Goal: Information Seeking & Learning: Learn about a topic

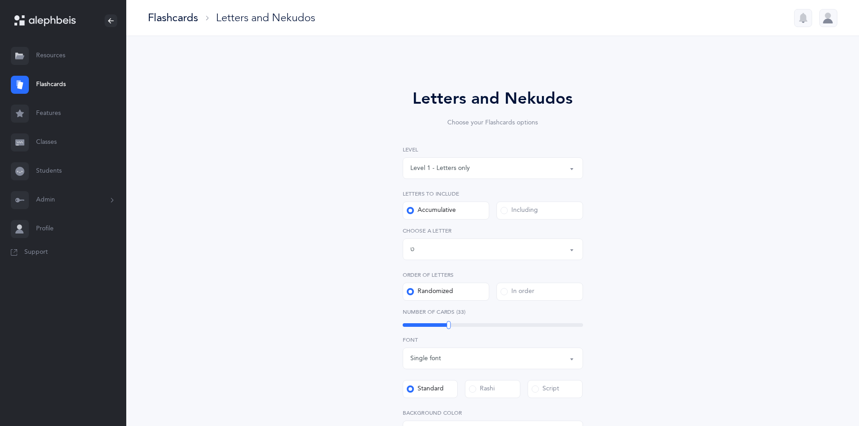
select select "9"
select select "single"
click at [40, 140] on link "Classes" at bounding box center [63, 142] width 126 height 29
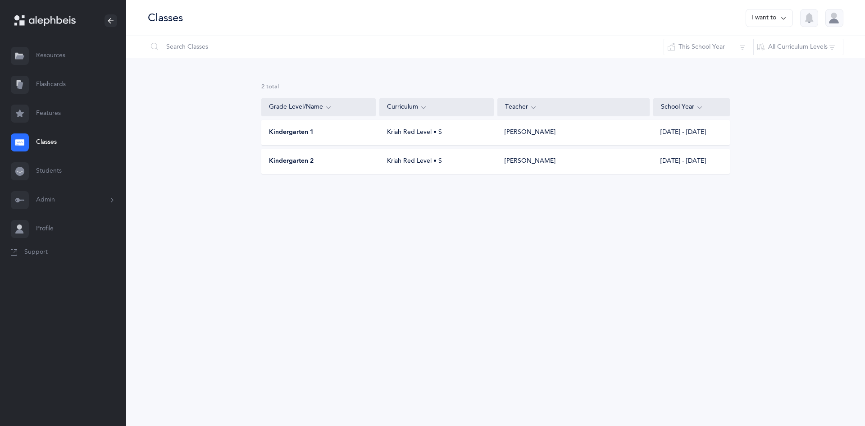
click at [377, 132] on div "Kindergarten 1 Kriah Red Level • S Malkie Tevardovitz 2025 - 2026" at bounding box center [495, 132] width 469 height 25
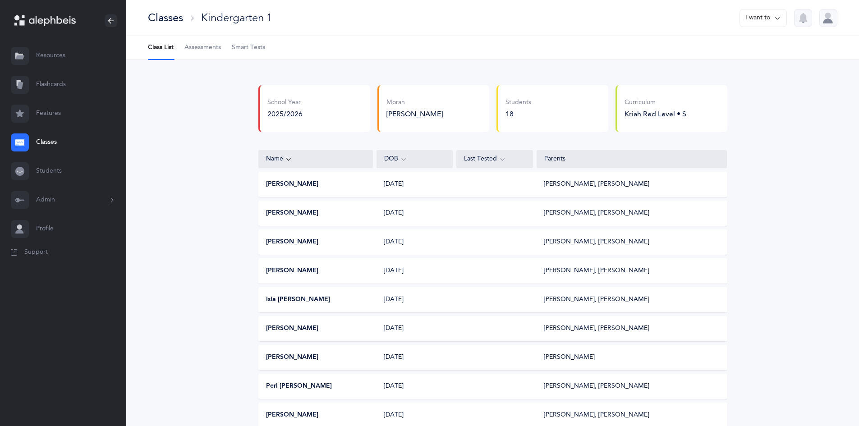
click at [255, 43] on span "Smart Tests" at bounding box center [248, 47] width 33 height 9
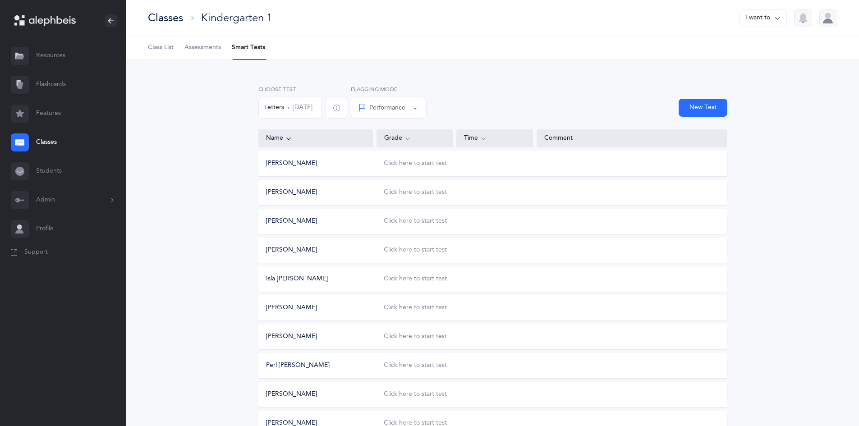
click at [320, 108] on button "Letters Sep 3, 2025" at bounding box center [290, 108] width 64 height 22
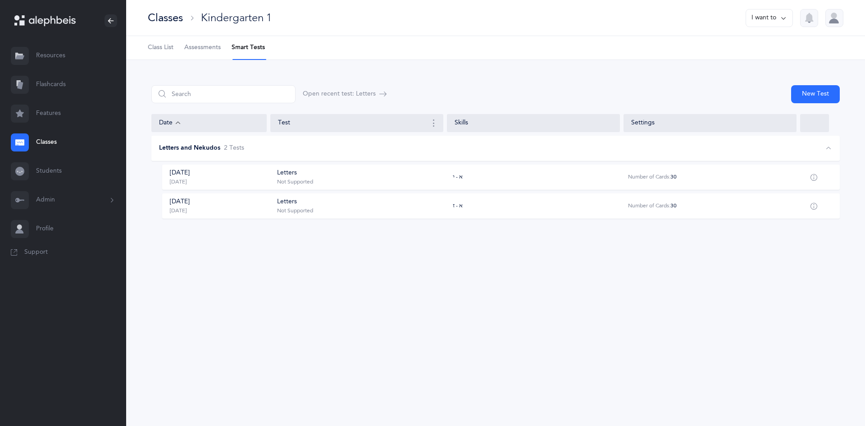
click at [321, 187] on div "Sep 3, 2025 Today Letters Not Supported א - י Number of Cards: 30" at bounding box center [501, 176] width 678 height 25
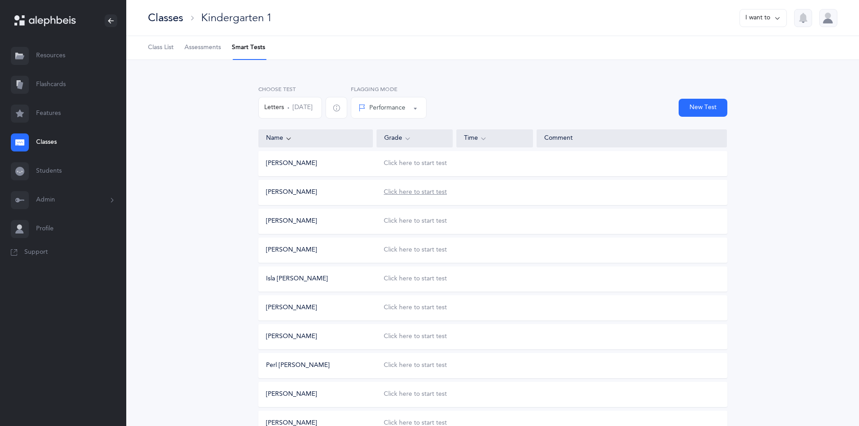
click at [404, 193] on div "Click here to start test" at bounding box center [415, 192] width 63 height 9
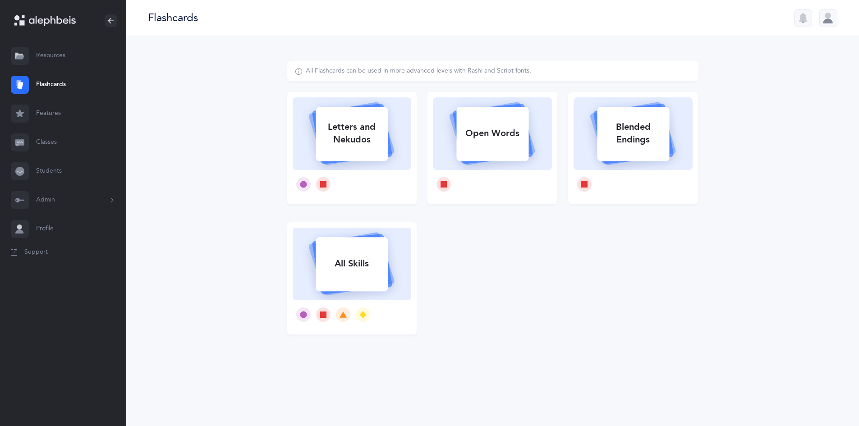
select select
select select "single"
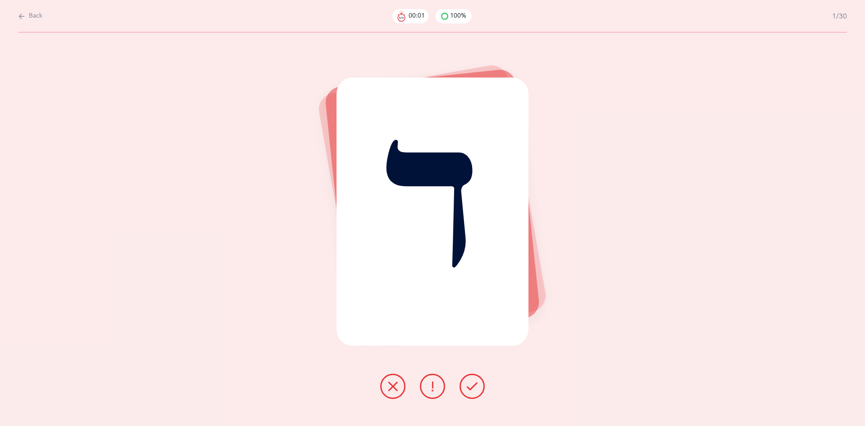
click at [473, 384] on icon at bounding box center [472, 386] width 11 height 11
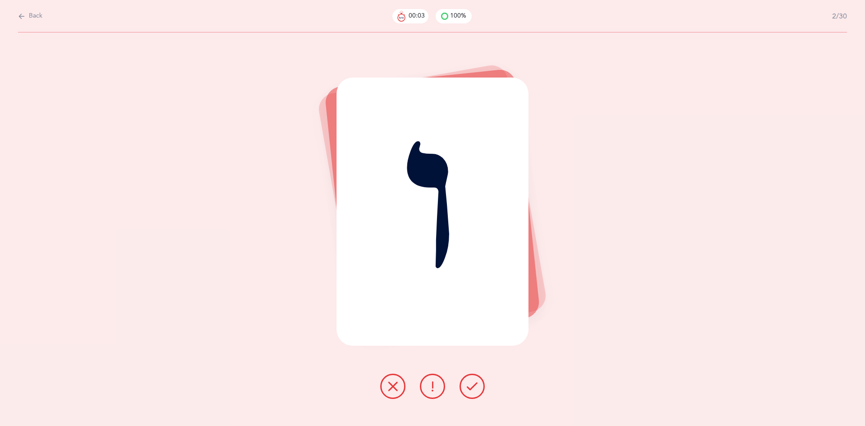
click at [471, 383] on icon at bounding box center [472, 386] width 11 height 11
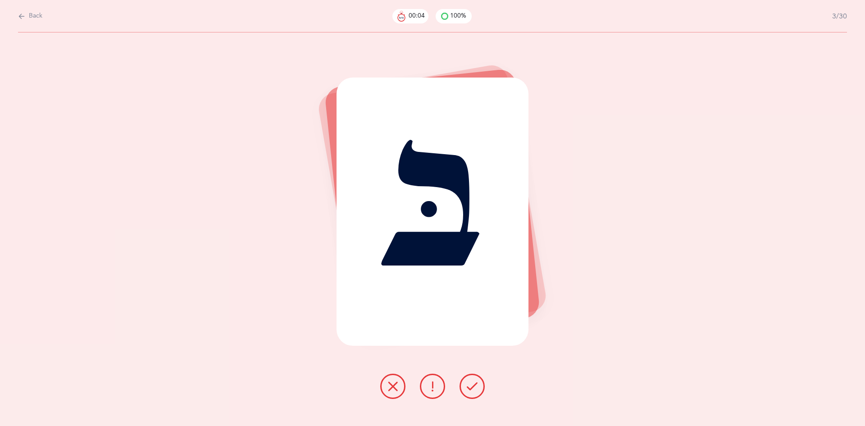
click at [471, 383] on icon at bounding box center [472, 386] width 11 height 11
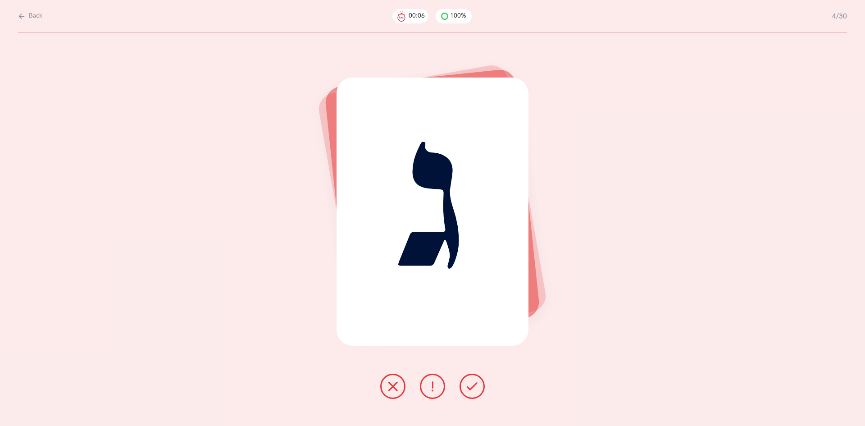
click at [471, 383] on icon at bounding box center [472, 386] width 11 height 11
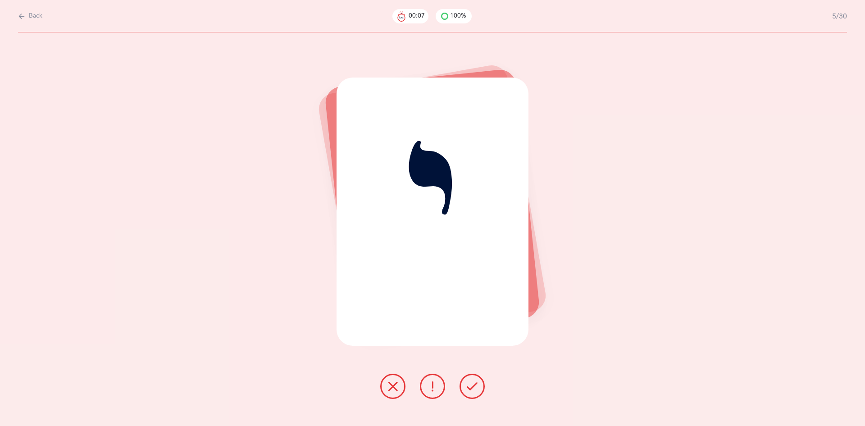
click at [471, 383] on icon at bounding box center [472, 386] width 11 height 11
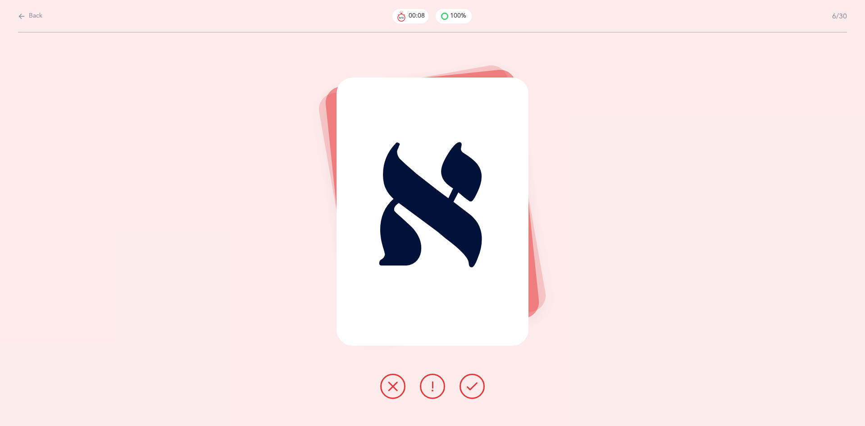
click at [471, 383] on icon at bounding box center [472, 386] width 11 height 11
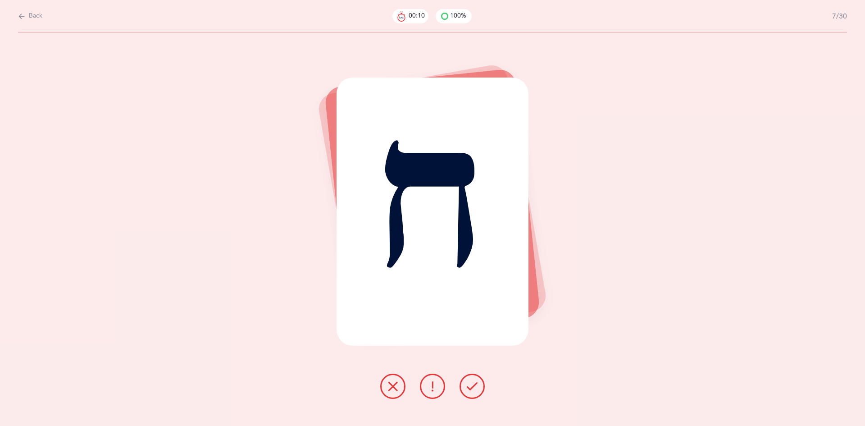
click at [471, 383] on icon at bounding box center [472, 386] width 11 height 11
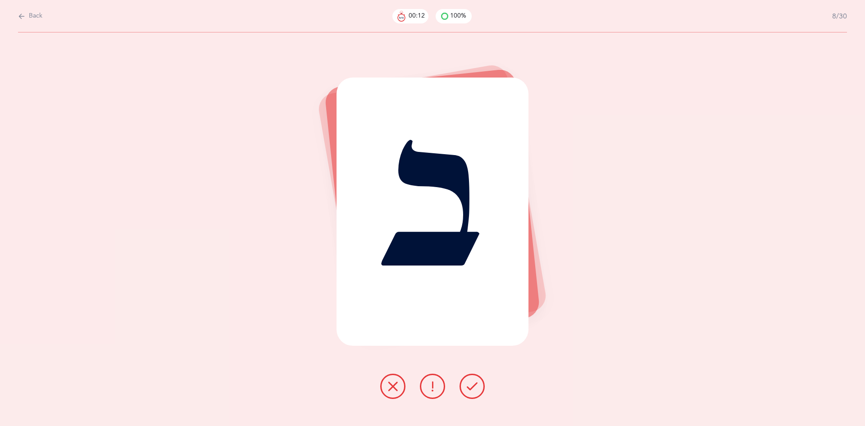
click at [471, 383] on icon at bounding box center [472, 386] width 11 height 11
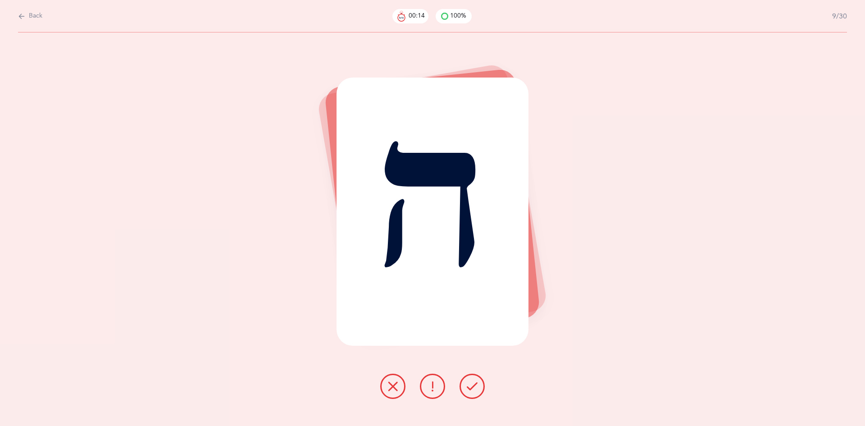
click at [471, 383] on icon at bounding box center [472, 386] width 11 height 11
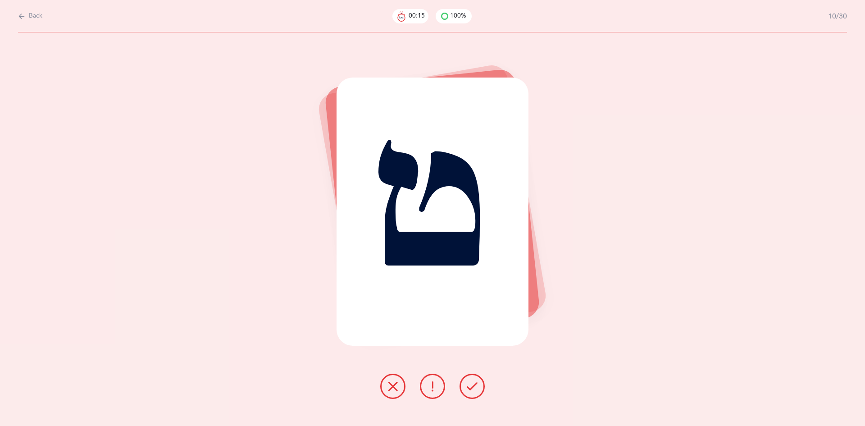
click at [471, 383] on icon at bounding box center [472, 386] width 11 height 11
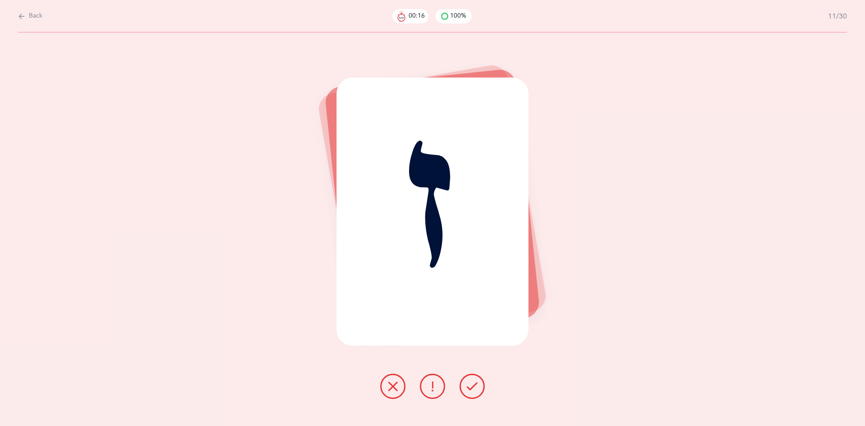
click at [471, 383] on icon at bounding box center [472, 386] width 11 height 11
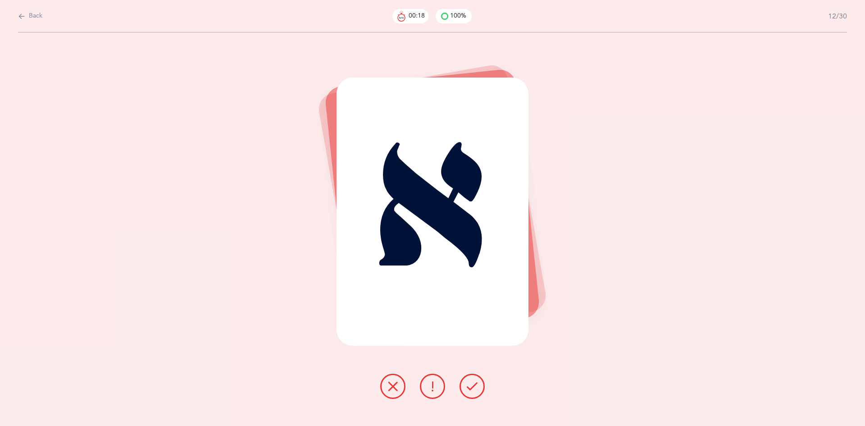
click at [471, 383] on icon at bounding box center [472, 386] width 11 height 11
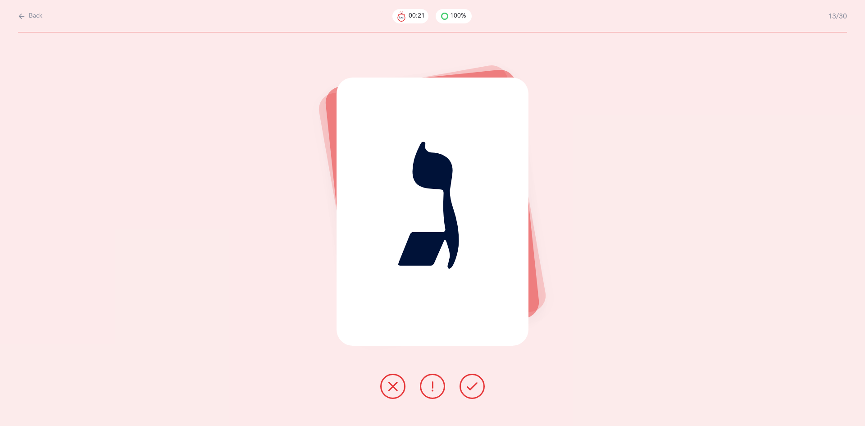
click at [471, 383] on icon at bounding box center [472, 386] width 11 height 11
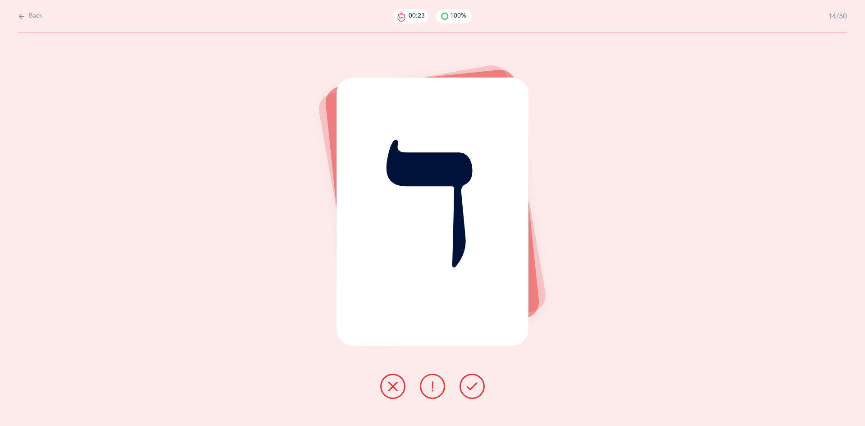
click at [471, 383] on icon at bounding box center [472, 386] width 11 height 11
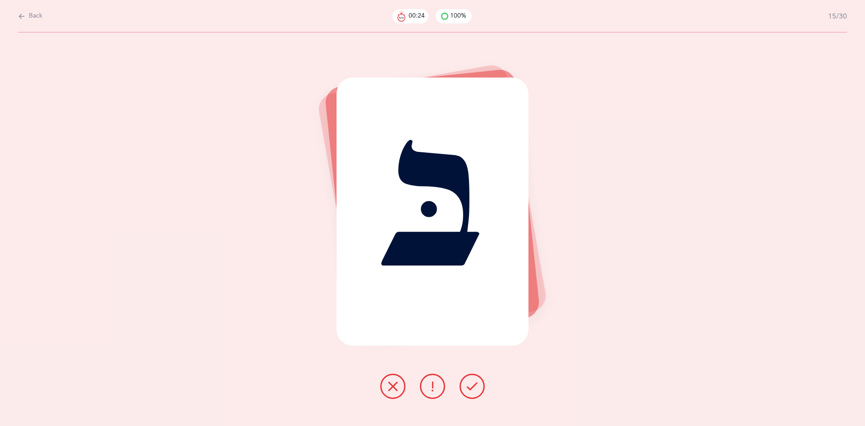
click at [471, 383] on icon at bounding box center [472, 386] width 11 height 11
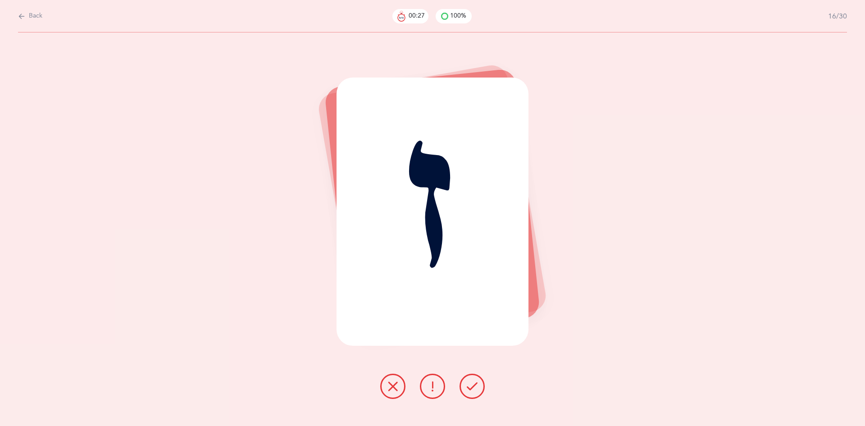
click at [471, 383] on icon at bounding box center [472, 386] width 11 height 11
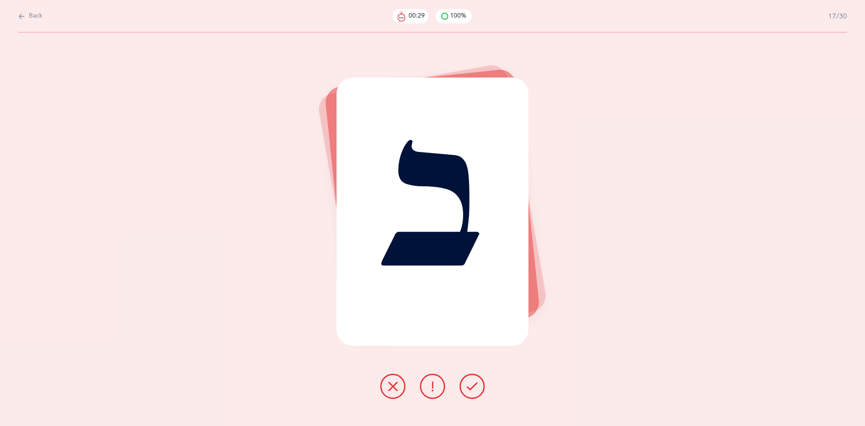
click at [471, 383] on icon at bounding box center [472, 386] width 11 height 11
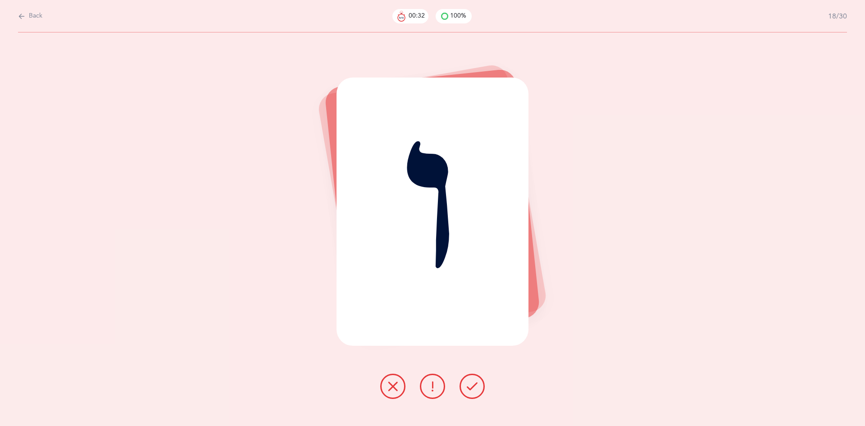
click at [471, 383] on icon at bounding box center [472, 386] width 11 height 11
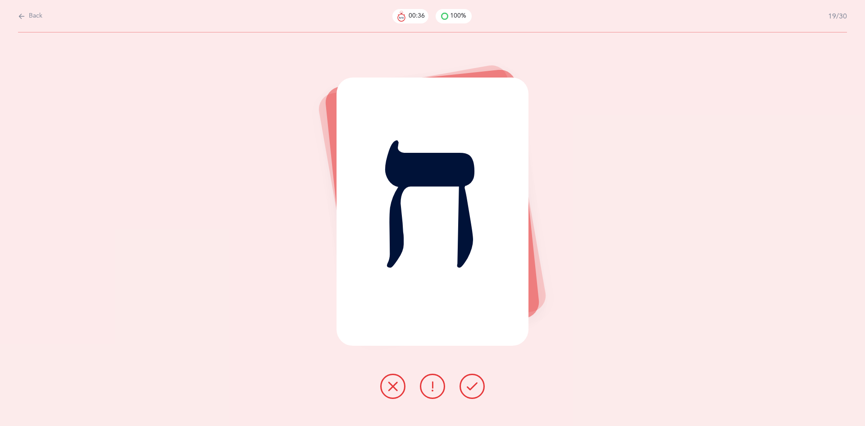
click at [471, 383] on icon at bounding box center [472, 386] width 11 height 11
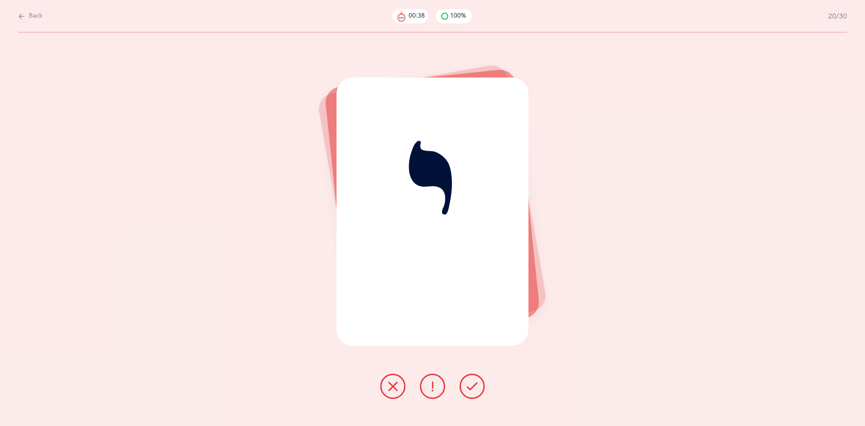
click at [471, 383] on icon at bounding box center [472, 386] width 11 height 11
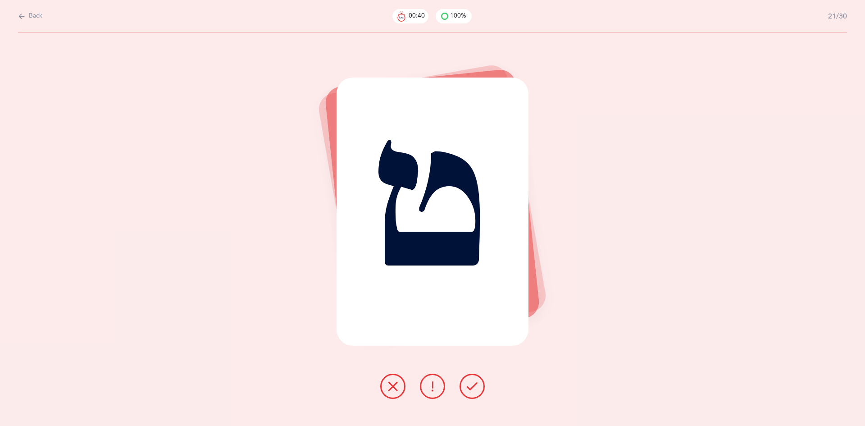
click at [471, 383] on icon at bounding box center [472, 386] width 11 height 11
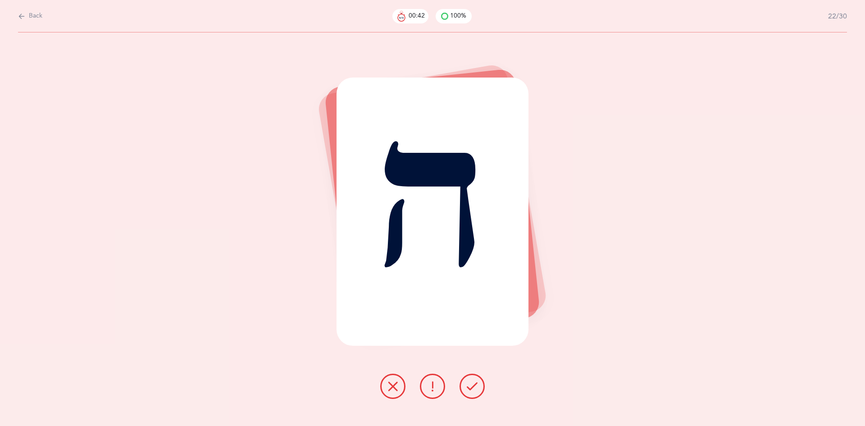
click at [471, 383] on icon at bounding box center [472, 386] width 11 height 11
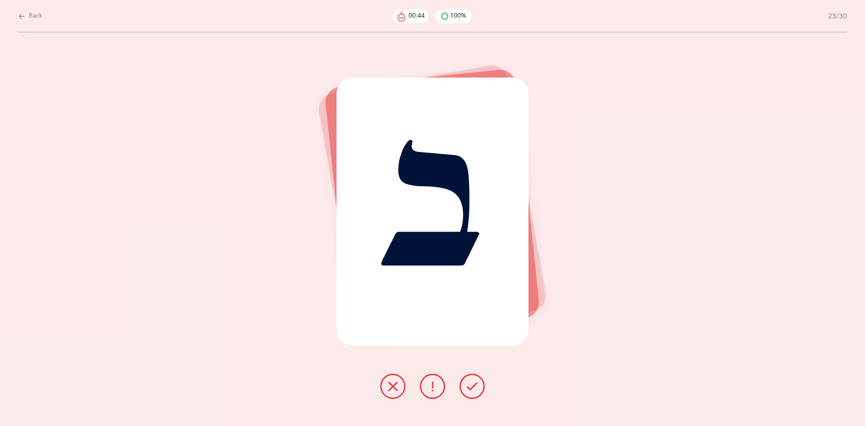
click at [471, 383] on icon at bounding box center [472, 386] width 11 height 11
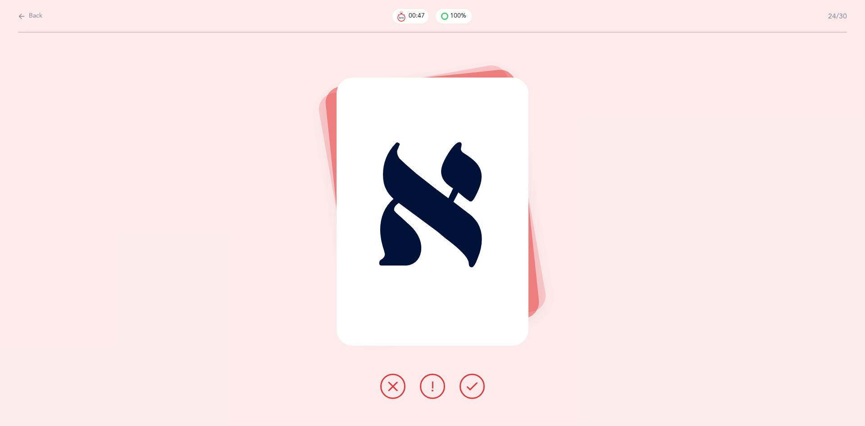
click at [471, 383] on icon at bounding box center [472, 386] width 11 height 11
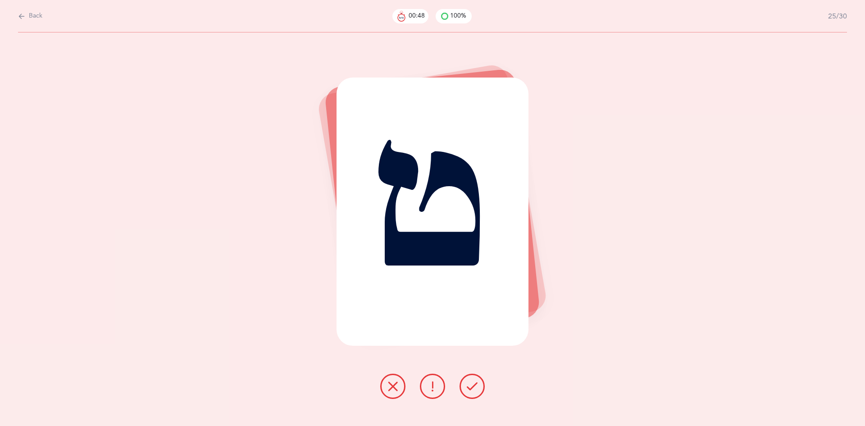
click at [471, 383] on icon at bounding box center [472, 386] width 11 height 11
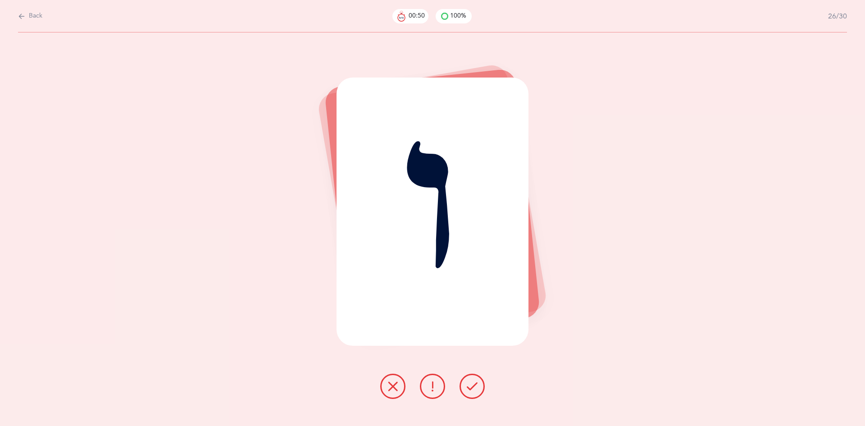
click at [471, 383] on icon at bounding box center [472, 386] width 11 height 11
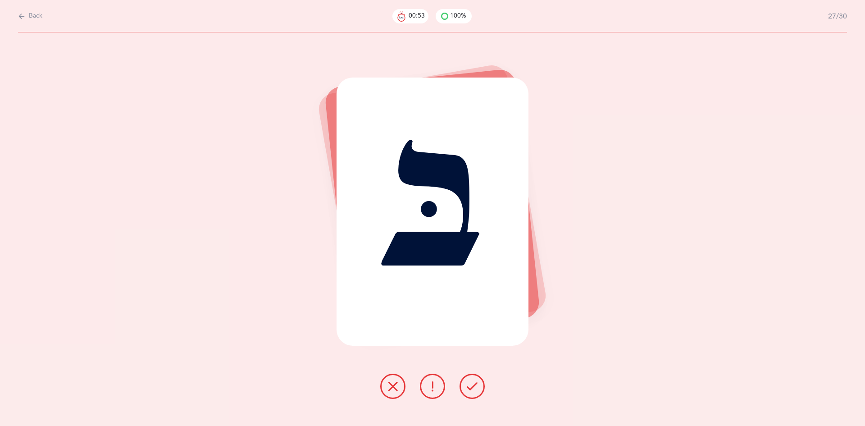
click at [471, 383] on icon at bounding box center [472, 386] width 11 height 11
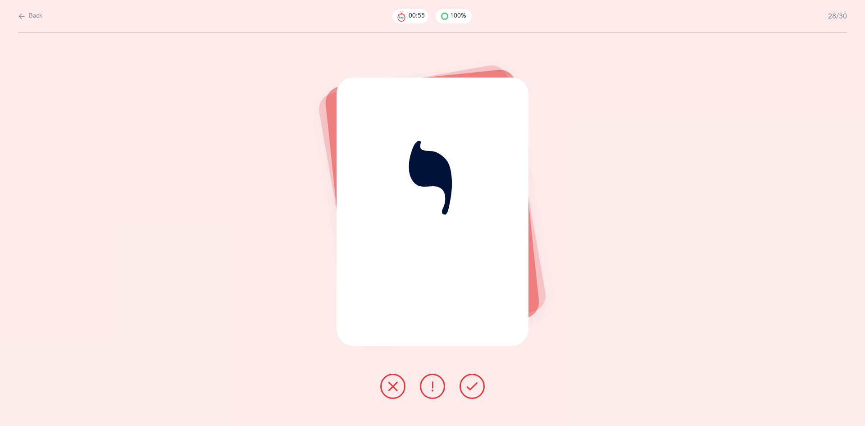
click at [471, 383] on icon at bounding box center [472, 386] width 11 height 11
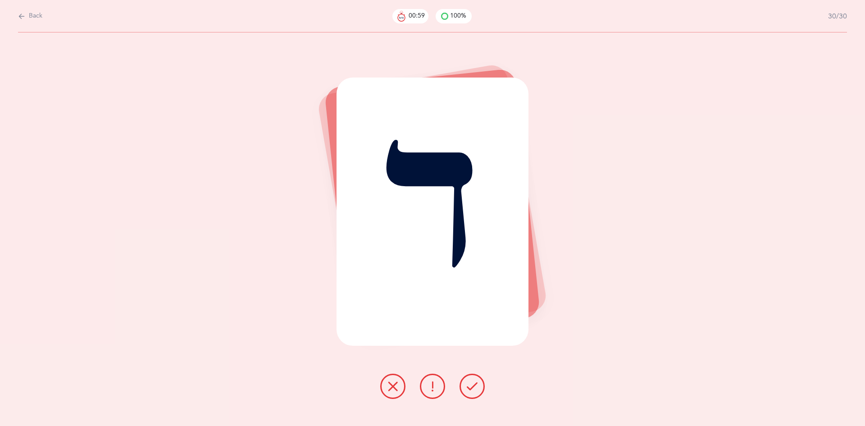
click at [471, 383] on icon at bounding box center [472, 386] width 11 height 11
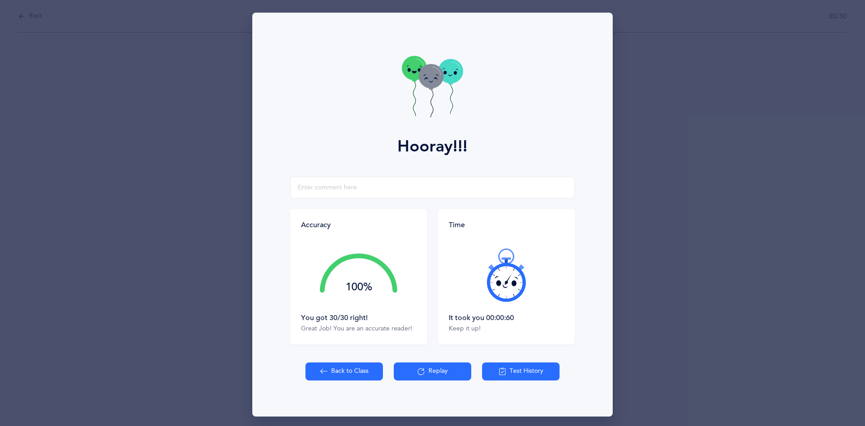
click at [422, 73] on icon at bounding box center [431, 76] width 25 height 24
click at [355, 369] on button "Back to Class" at bounding box center [345, 371] width 78 height 18
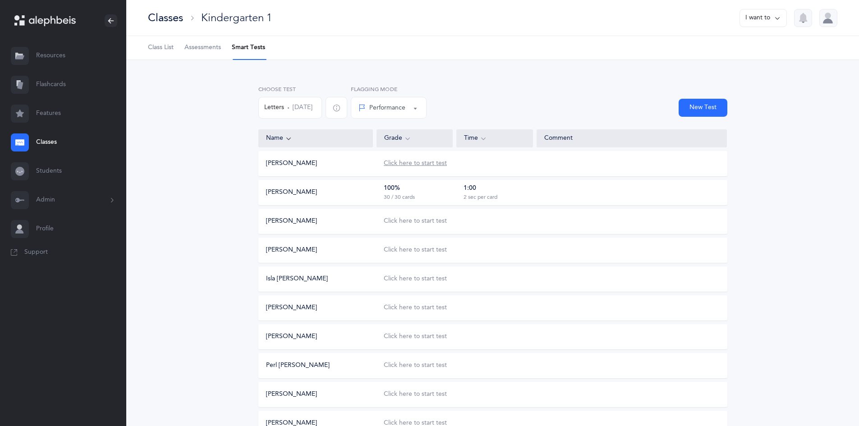
click at [419, 166] on div "Click here to start test" at bounding box center [415, 163] width 63 height 9
click at [407, 164] on div "Click here to start test" at bounding box center [415, 163] width 63 height 9
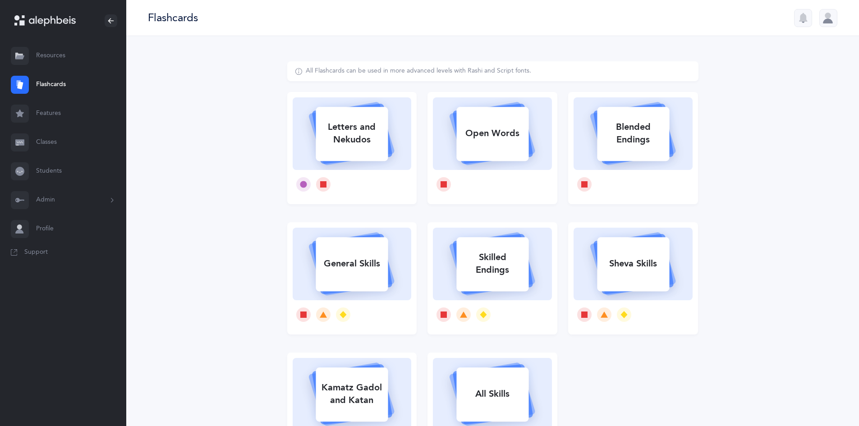
click at [359, 165] on icon at bounding box center [351, 132] width 107 height 75
select select
select select "single"
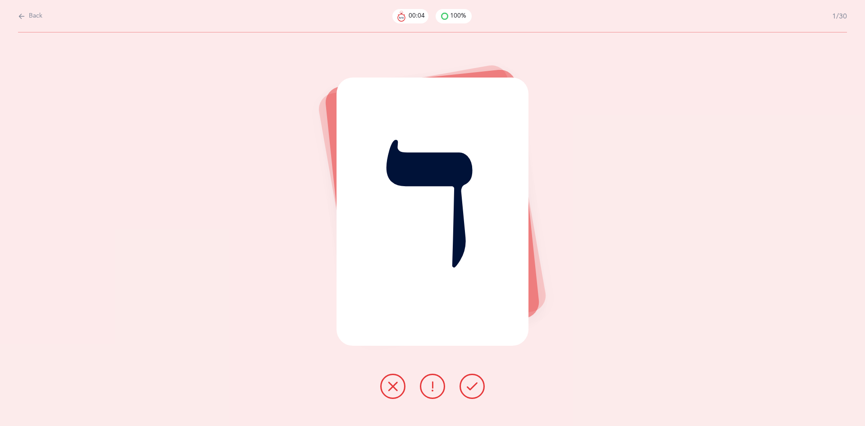
click at [43, 22] on div "Back 00:04 100% 1/30" at bounding box center [432, 16] width 829 height 32
click at [38, 14] on span "Back" at bounding box center [36, 16] width 14 height 9
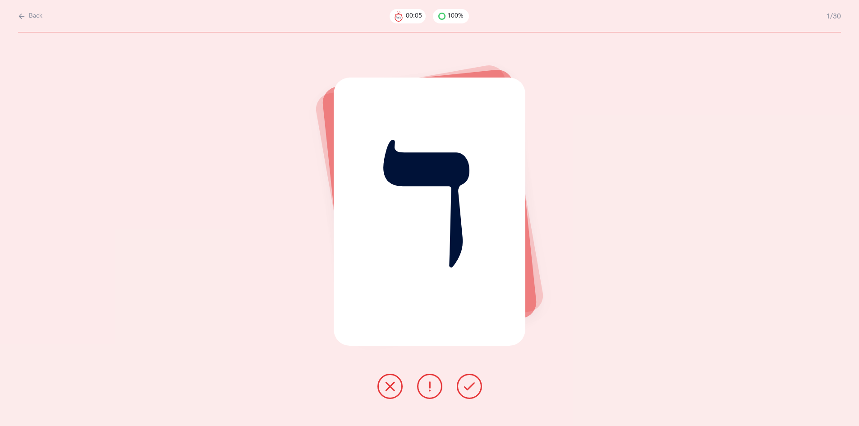
select select "10"
select select "single"
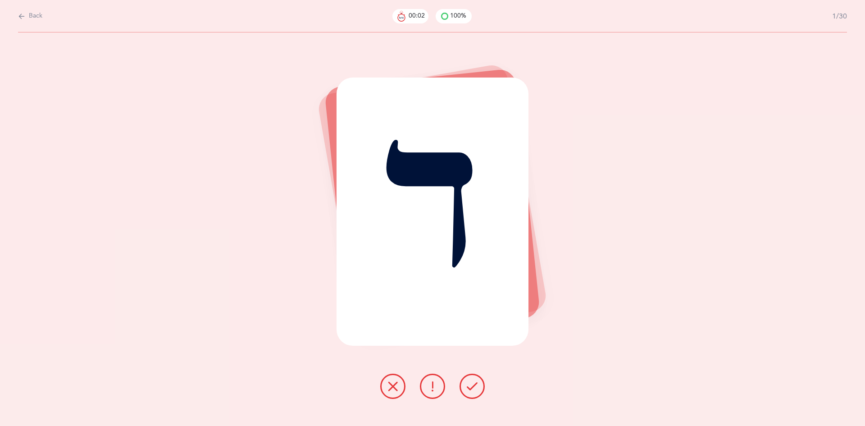
click at [471, 379] on button at bounding box center [472, 386] width 25 height 25
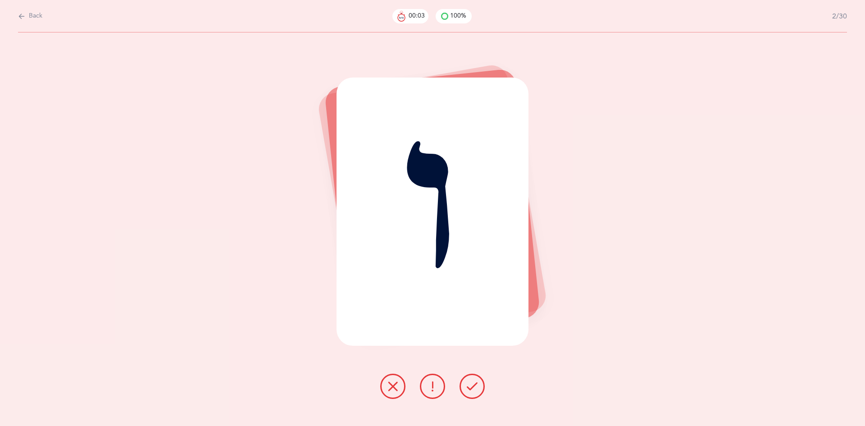
click at [471, 379] on button at bounding box center [472, 386] width 25 height 25
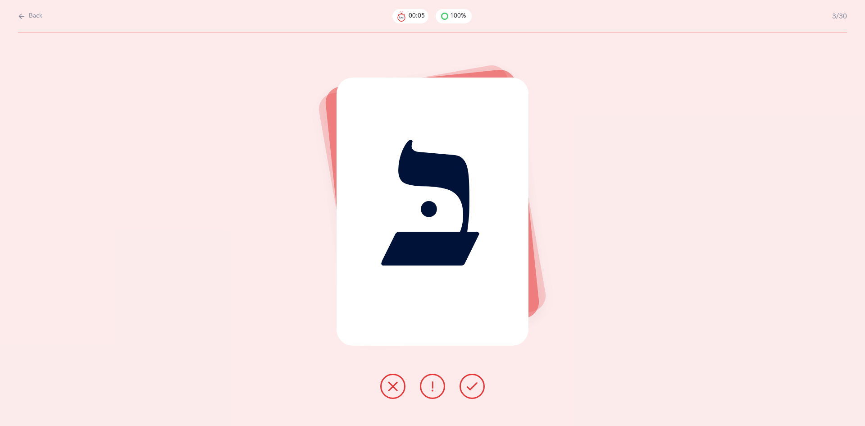
click at [471, 379] on button at bounding box center [472, 386] width 25 height 25
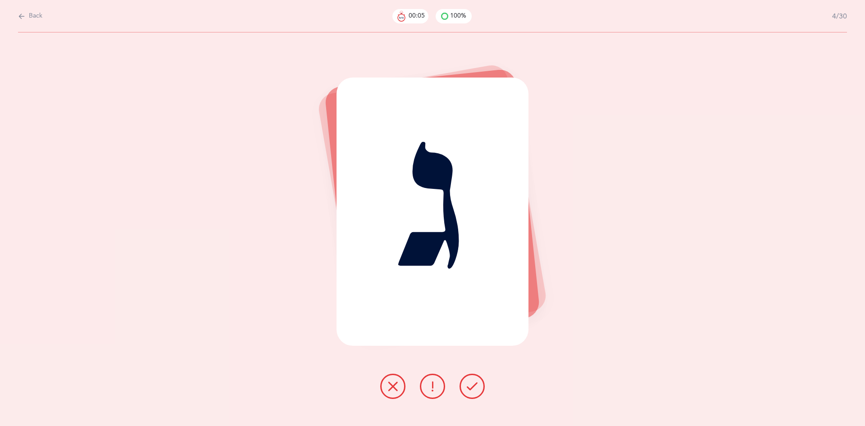
click at [471, 379] on button at bounding box center [472, 386] width 25 height 25
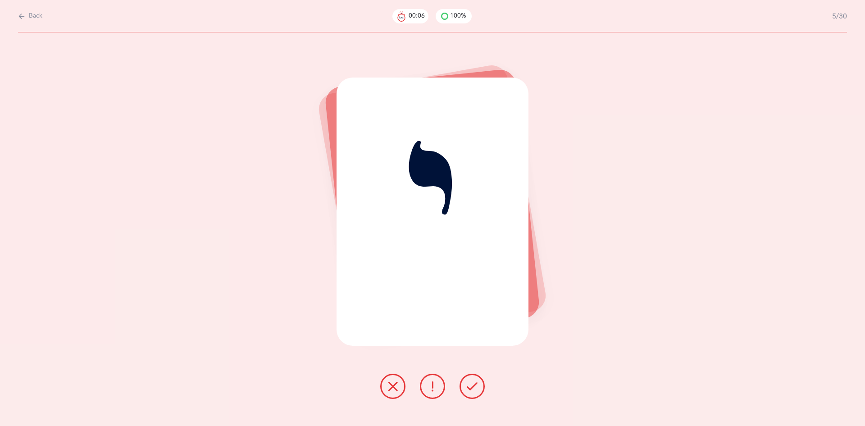
click at [471, 378] on button at bounding box center [472, 386] width 25 height 25
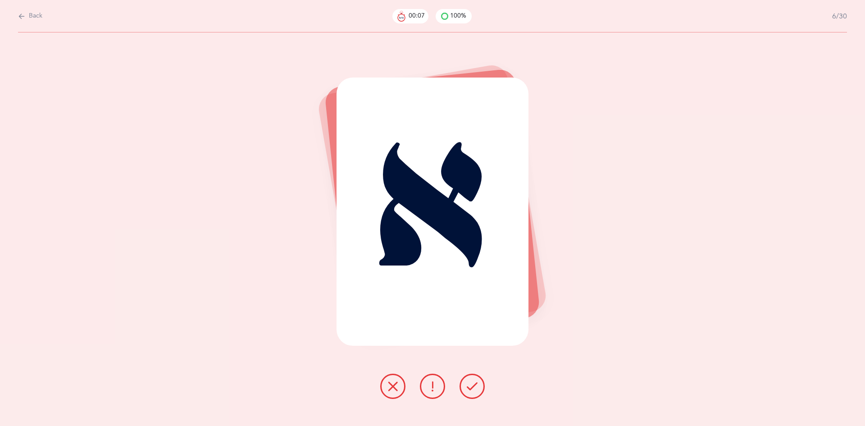
click at [471, 378] on button at bounding box center [472, 386] width 25 height 25
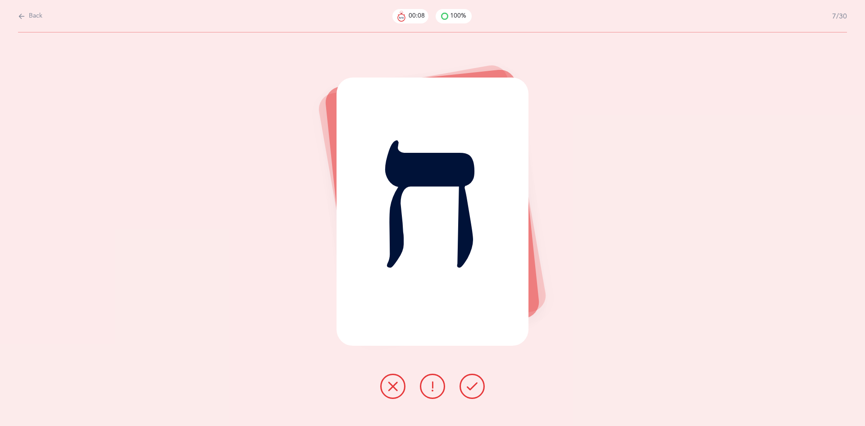
click at [471, 377] on button at bounding box center [472, 386] width 25 height 25
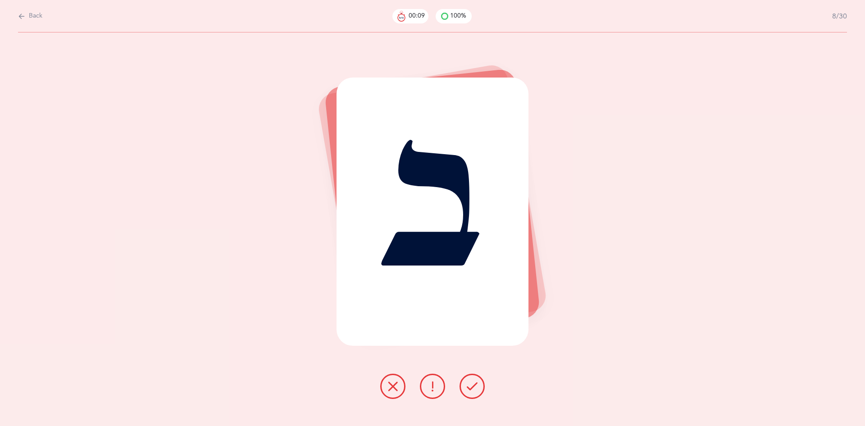
click at [471, 383] on icon at bounding box center [472, 386] width 11 height 11
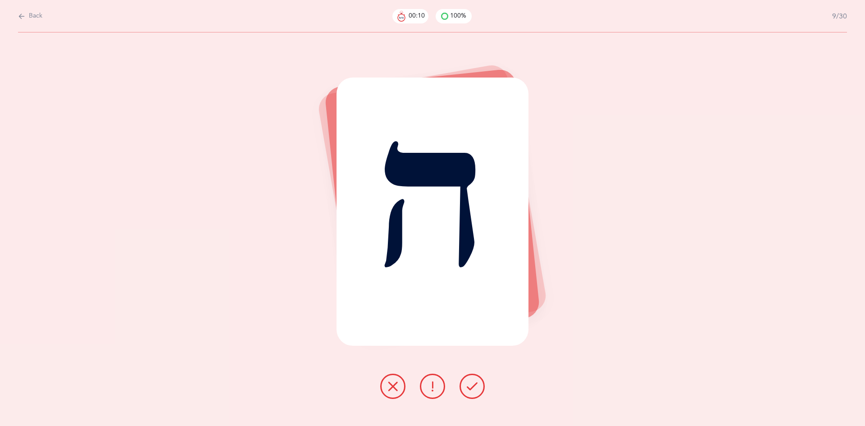
click at [471, 383] on icon at bounding box center [472, 386] width 11 height 11
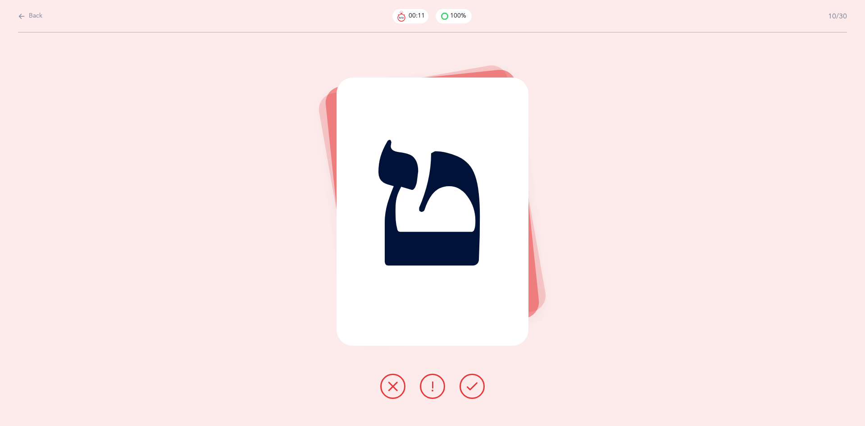
click at [471, 383] on icon at bounding box center [472, 386] width 11 height 11
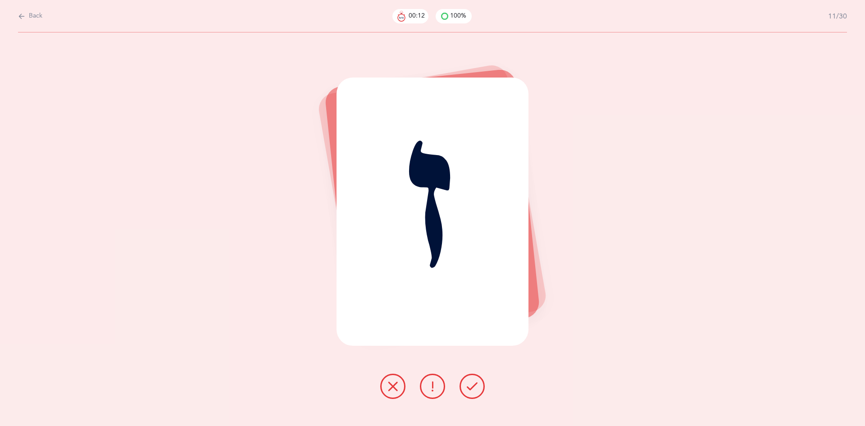
click at [471, 383] on icon at bounding box center [472, 386] width 11 height 11
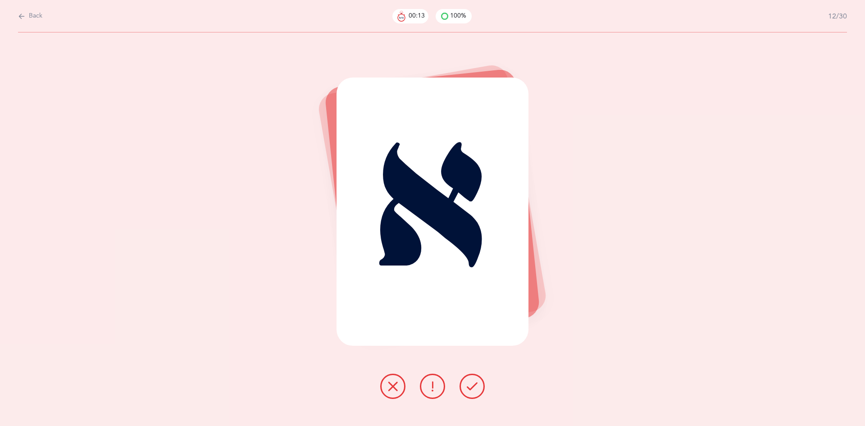
click at [471, 383] on icon at bounding box center [472, 386] width 11 height 11
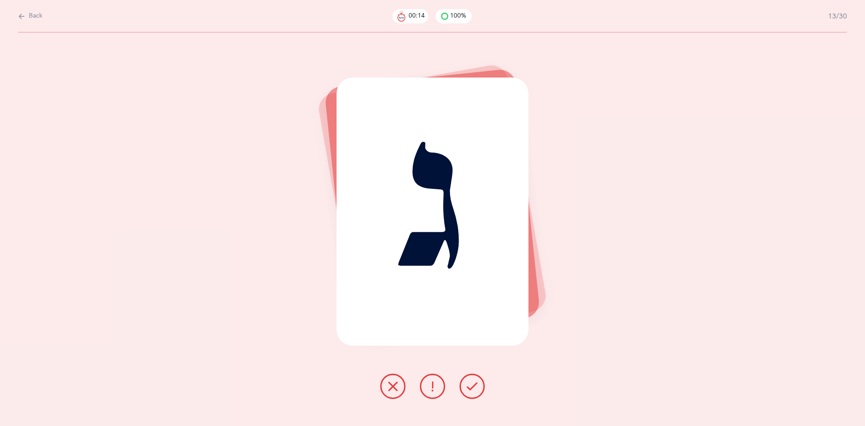
click at [471, 383] on icon at bounding box center [472, 386] width 11 height 11
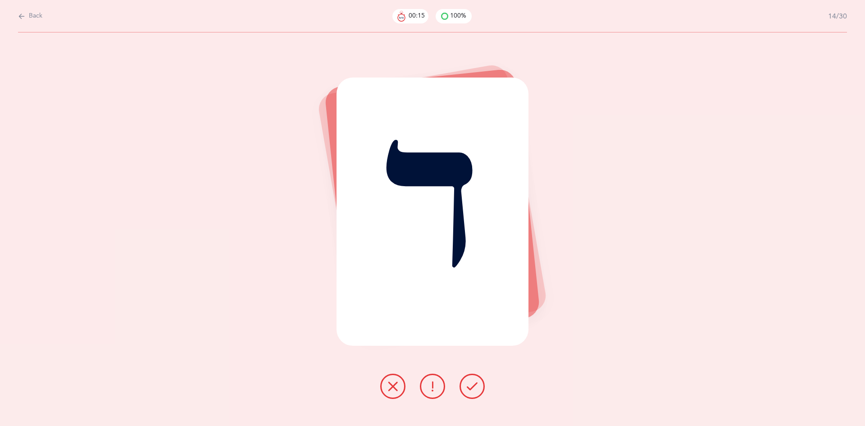
click at [471, 383] on icon at bounding box center [472, 386] width 11 height 11
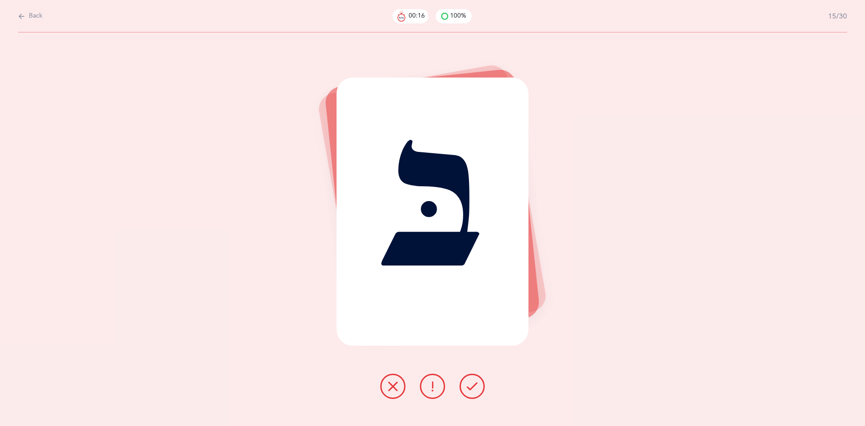
click at [471, 383] on icon at bounding box center [472, 386] width 11 height 11
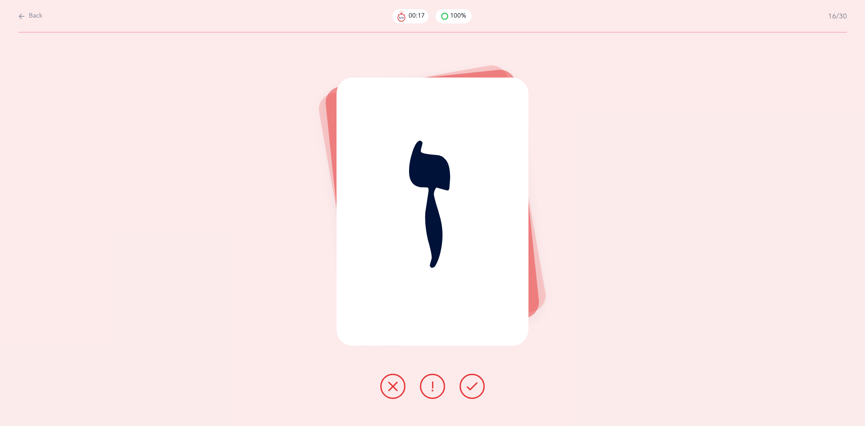
click at [471, 383] on icon at bounding box center [472, 386] width 11 height 11
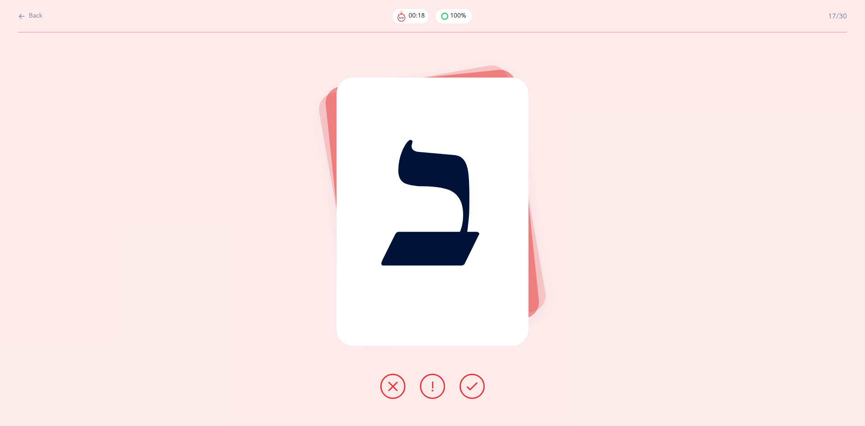
click at [471, 383] on icon at bounding box center [472, 386] width 11 height 11
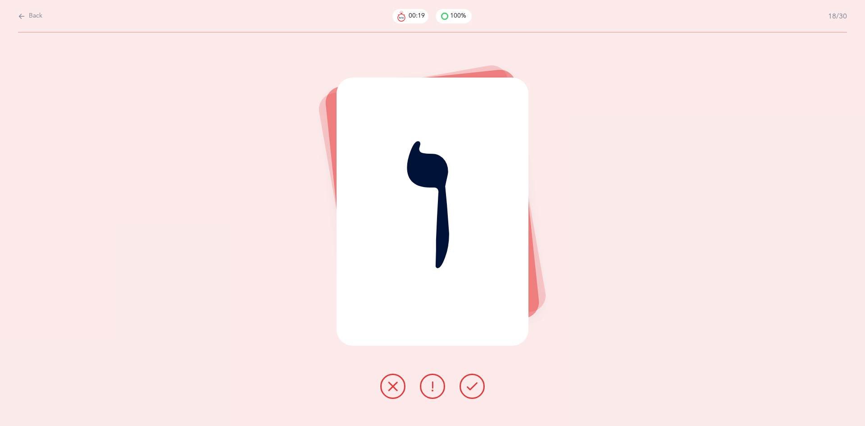
click at [471, 383] on icon at bounding box center [472, 386] width 11 height 11
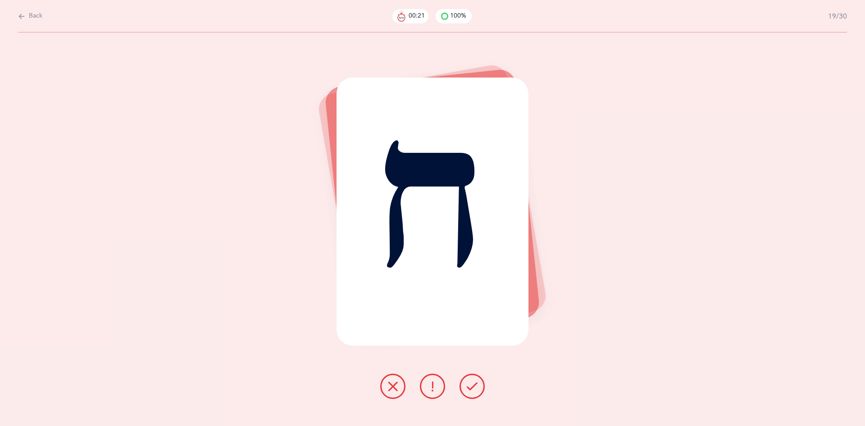
click at [471, 383] on icon at bounding box center [472, 386] width 11 height 11
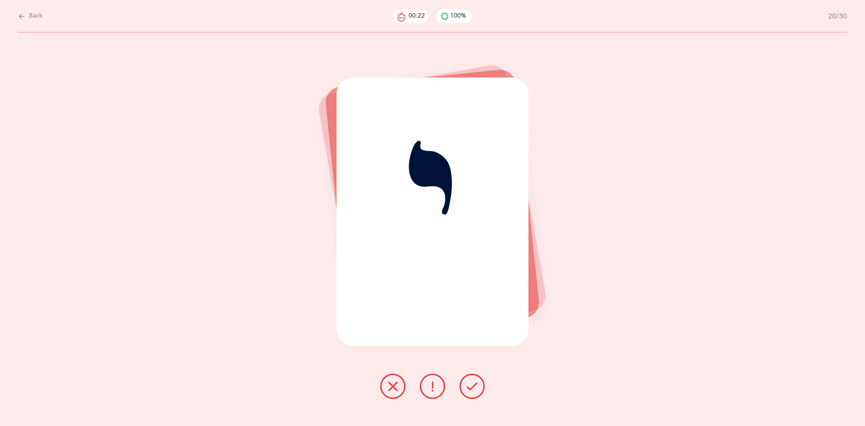
click at [471, 383] on icon at bounding box center [472, 386] width 11 height 11
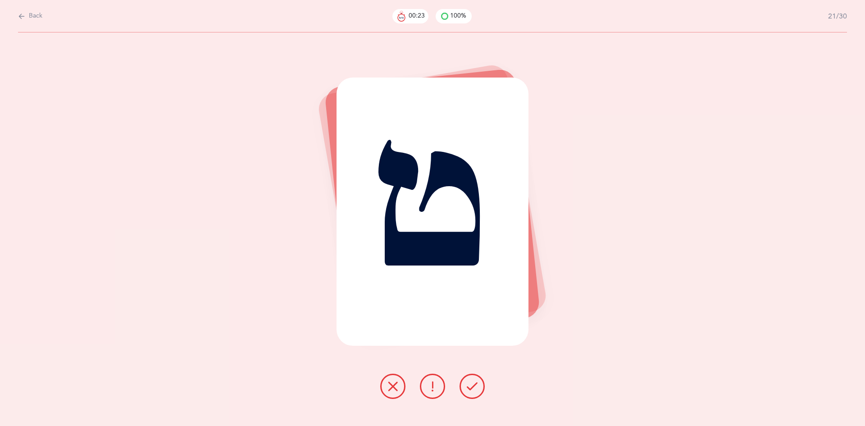
click at [471, 383] on icon at bounding box center [472, 386] width 11 height 11
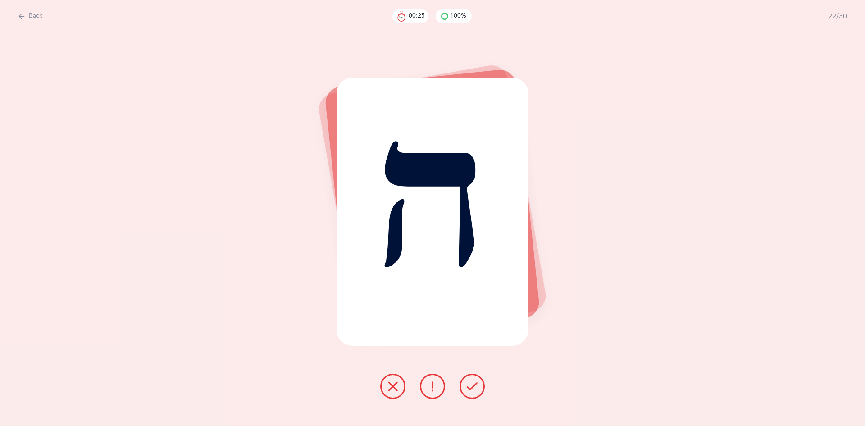
click at [471, 383] on icon at bounding box center [472, 386] width 11 height 11
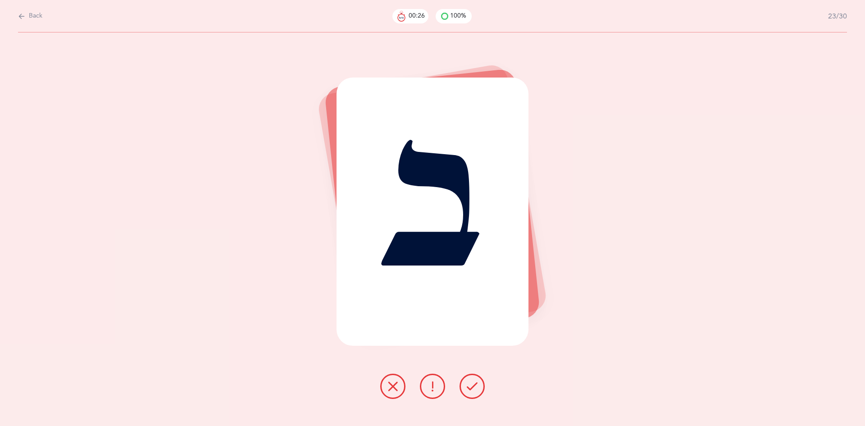
click at [471, 383] on icon at bounding box center [472, 386] width 11 height 11
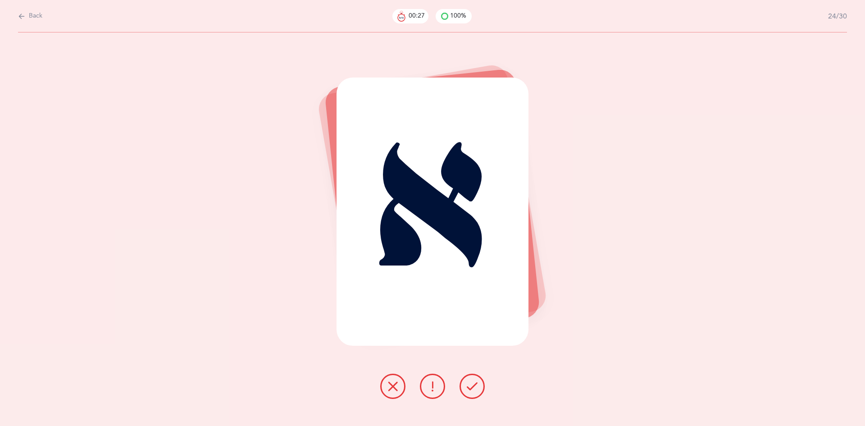
click at [471, 383] on icon at bounding box center [472, 386] width 11 height 11
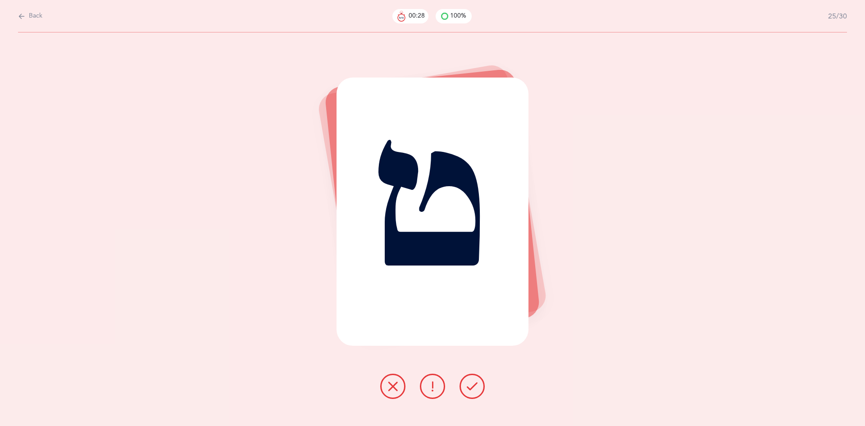
click at [471, 383] on icon at bounding box center [472, 386] width 11 height 11
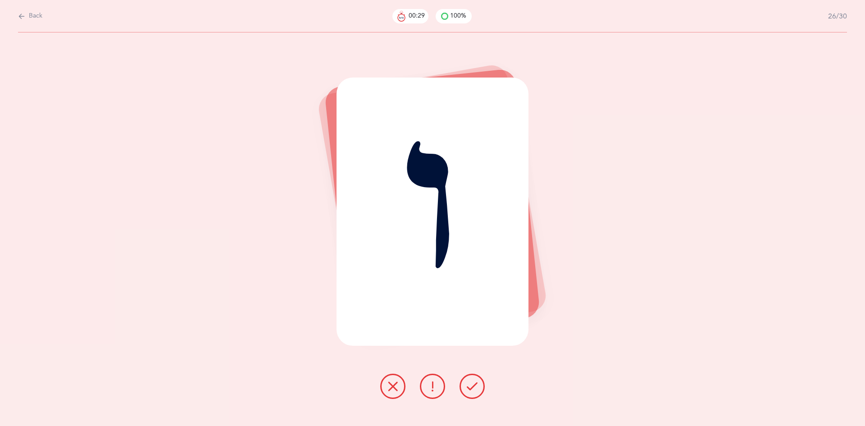
click at [471, 383] on icon at bounding box center [472, 386] width 11 height 11
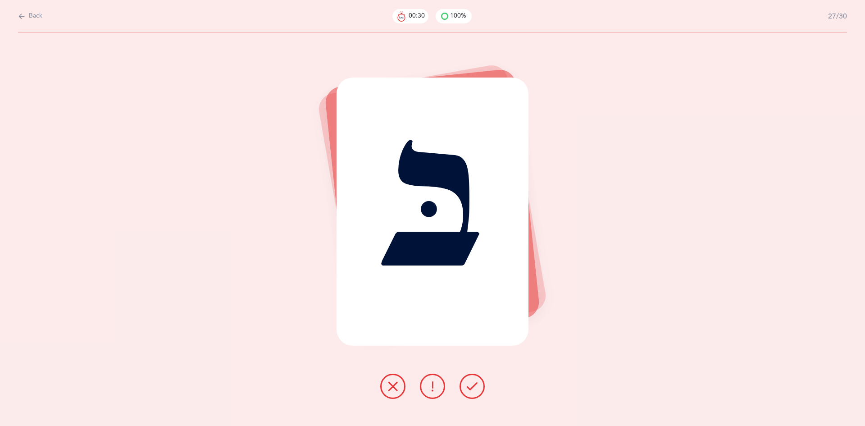
click at [471, 383] on icon at bounding box center [472, 386] width 11 height 11
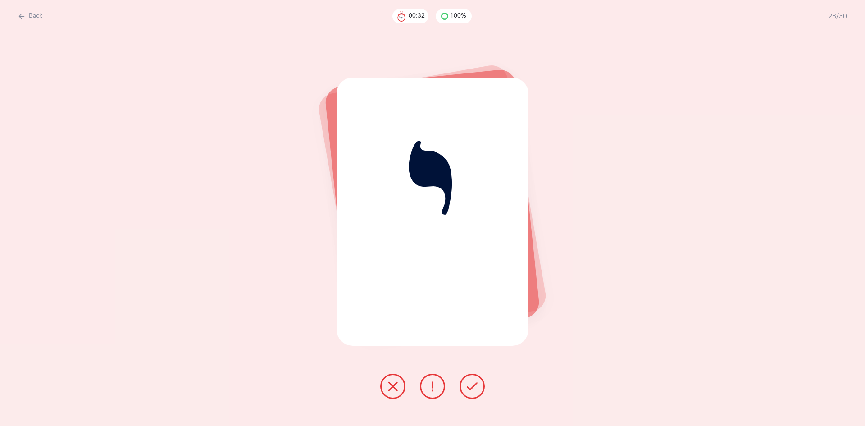
click at [471, 383] on icon at bounding box center [472, 386] width 11 height 11
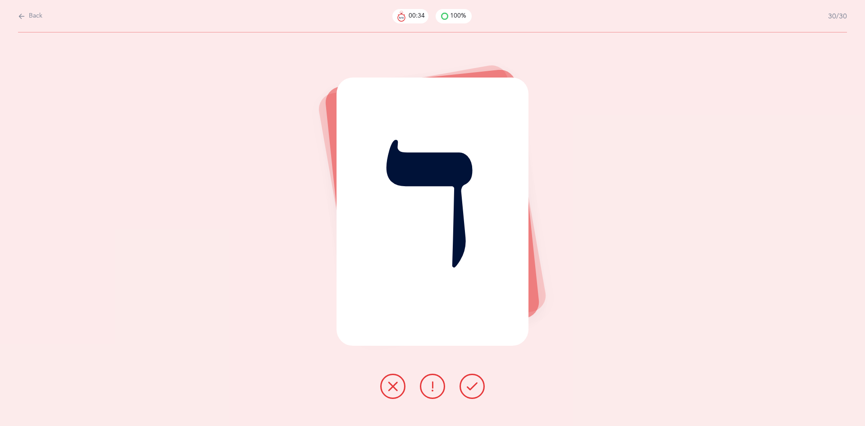
click at [471, 383] on icon at bounding box center [472, 386] width 11 height 11
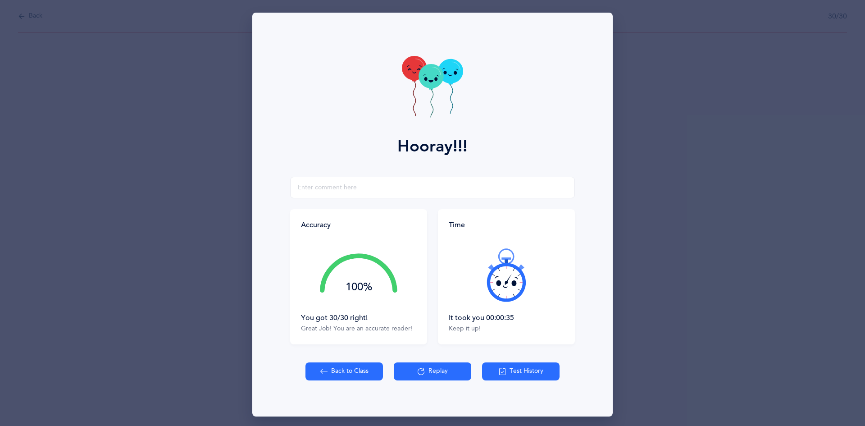
click at [471, 383] on div "Back to Class Replay Test History" at bounding box center [433, 389] width 350 height 54
click at [503, 331] on div "Keep it up!" at bounding box center [506, 328] width 115 height 9
click at [338, 379] on button "Back to Class" at bounding box center [345, 371] width 78 height 18
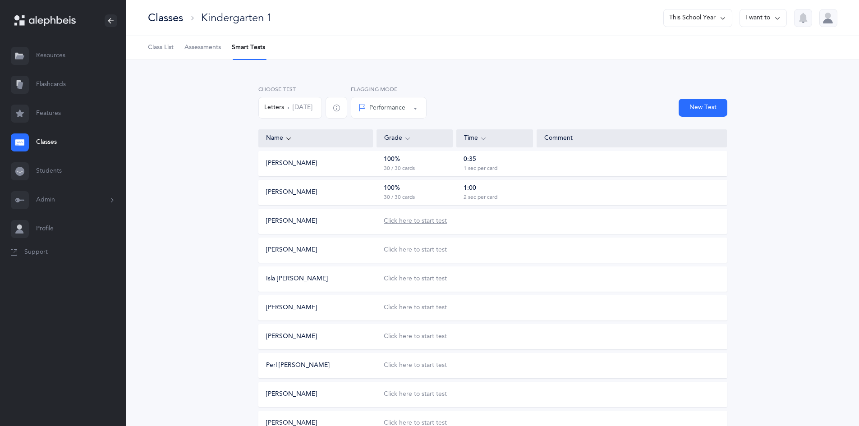
click at [397, 224] on div "Click here to start test" at bounding box center [415, 221] width 63 height 9
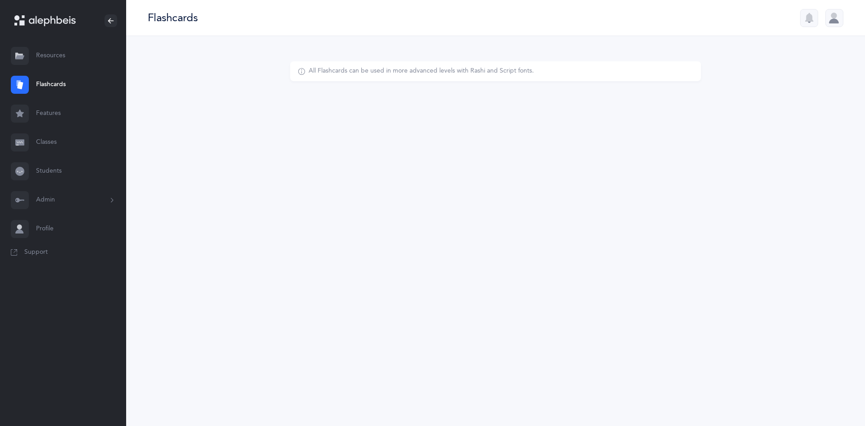
select select
select select "single"
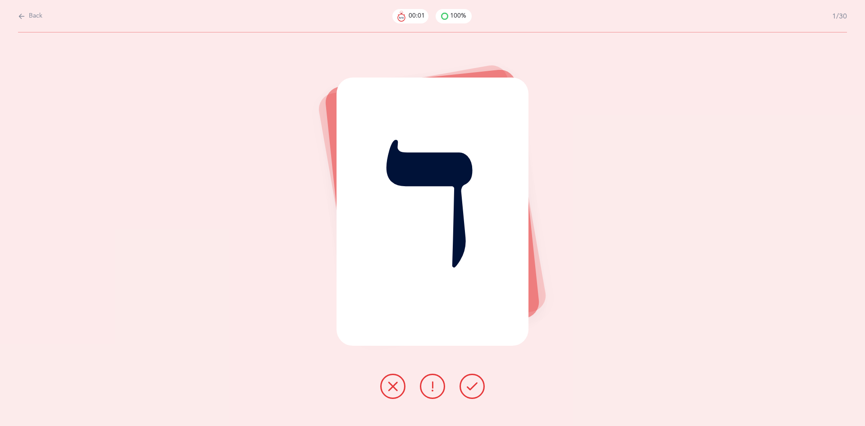
click at [473, 389] on icon at bounding box center [472, 386] width 11 height 11
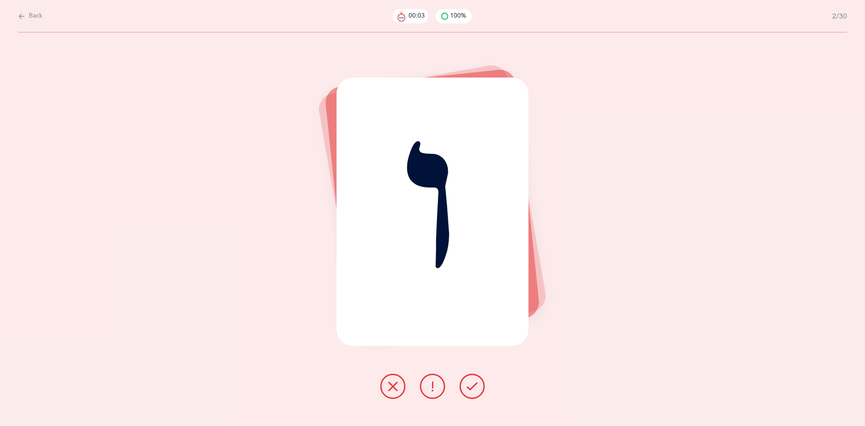
click at [470, 387] on icon at bounding box center [472, 386] width 11 height 11
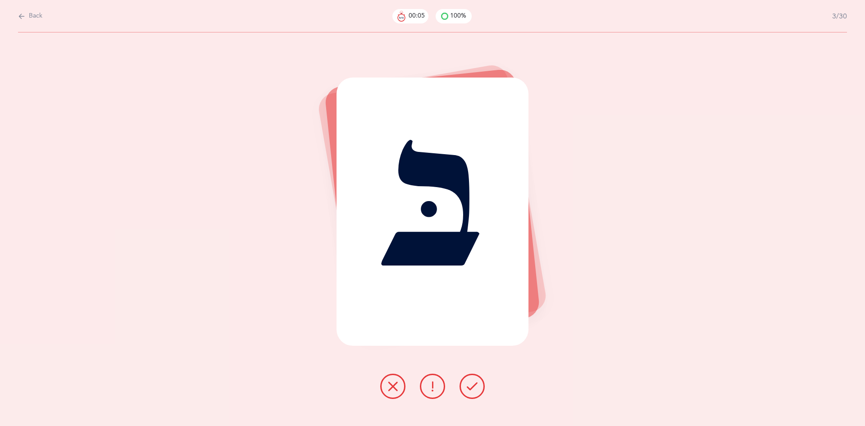
click at [469, 386] on icon at bounding box center [472, 386] width 11 height 11
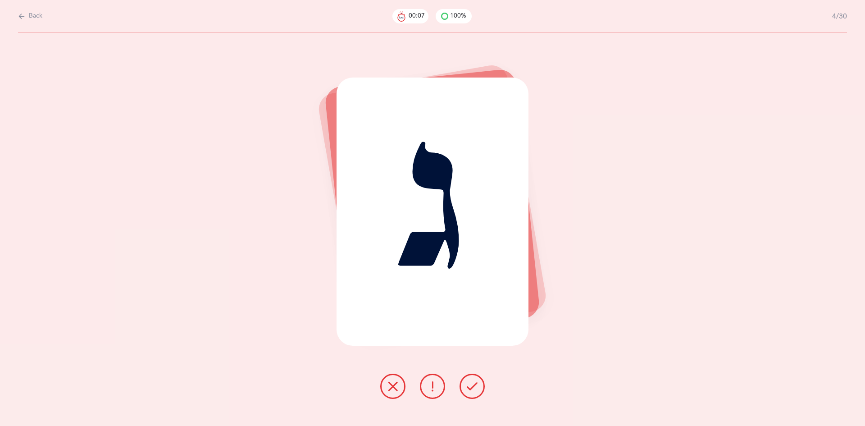
click at [467, 397] on button at bounding box center [472, 386] width 25 height 25
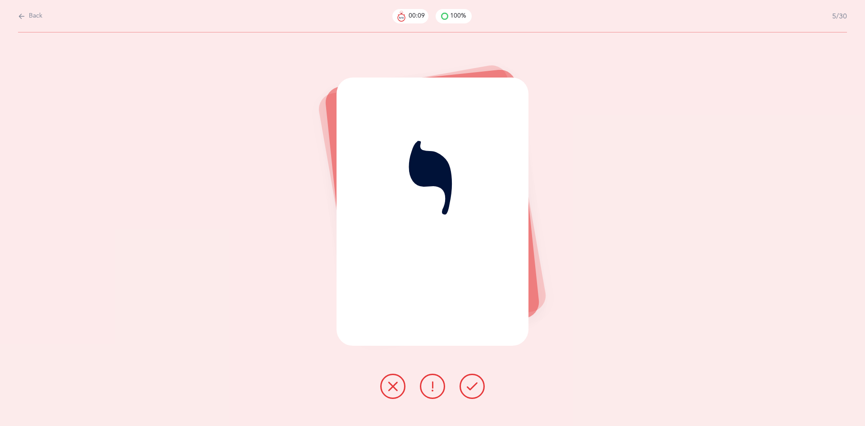
click at [472, 387] on icon at bounding box center [472, 386] width 11 height 11
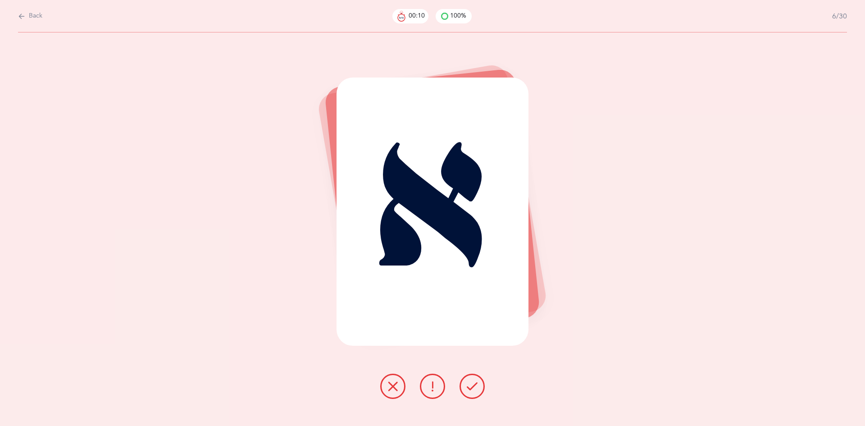
click at [470, 383] on icon at bounding box center [472, 386] width 11 height 11
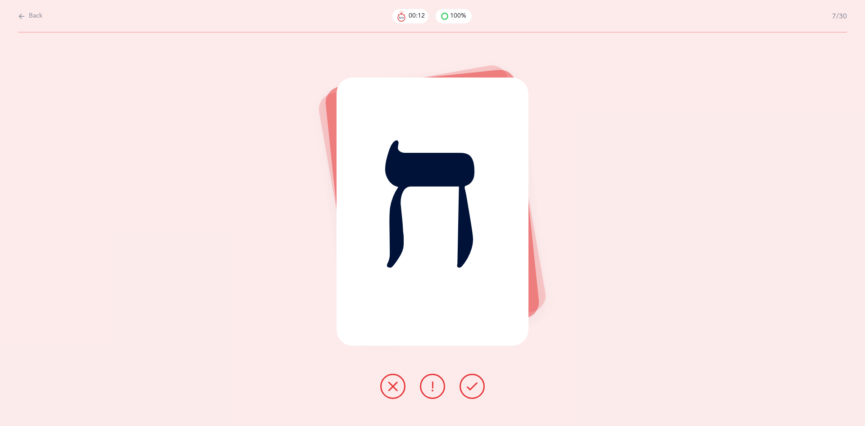
click at [467, 379] on button at bounding box center [472, 386] width 25 height 25
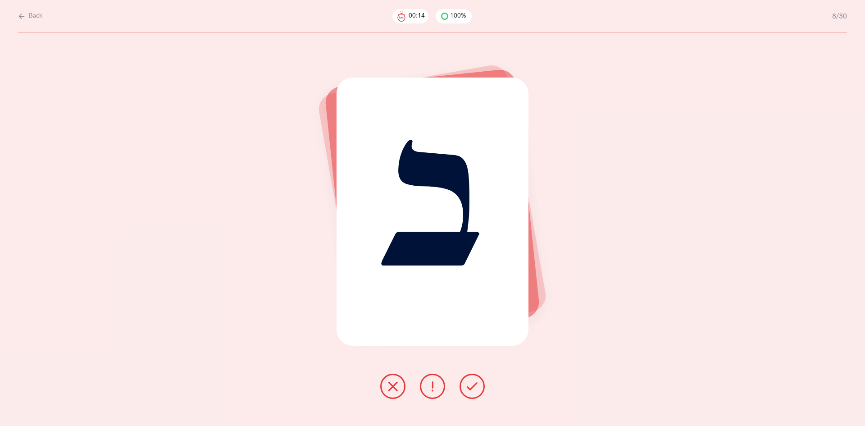
click at [471, 383] on icon at bounding box center [472, 386] width 11 height 11
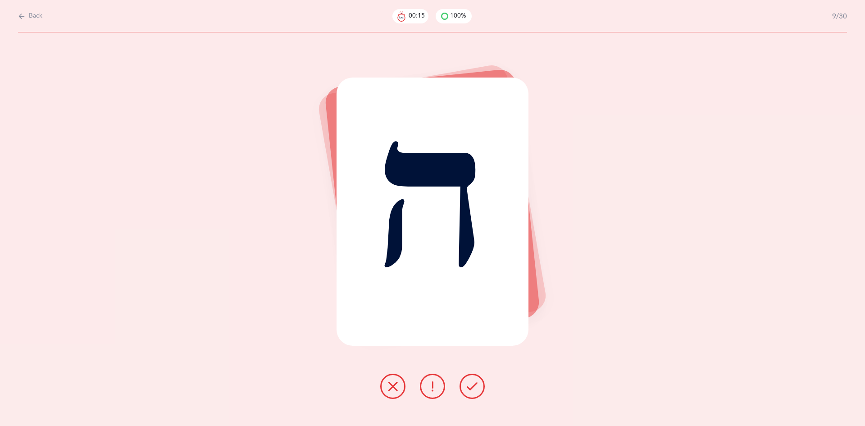
click at [471, 393] on button at bounding box center [472, 386] width 25 height 25
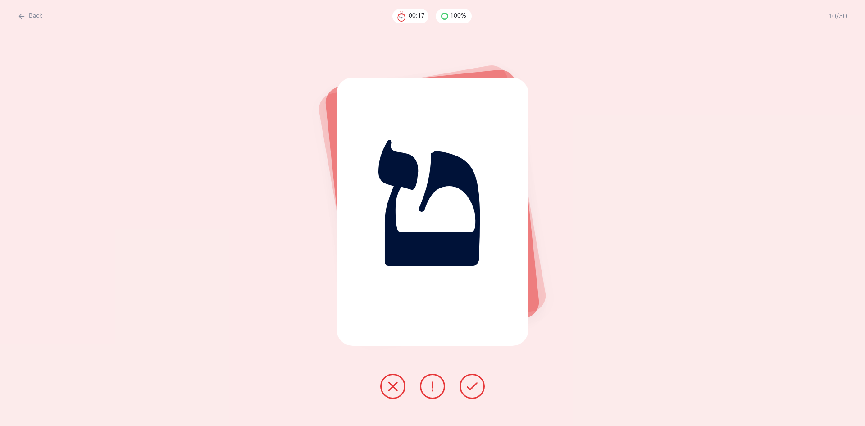
click at [474, 396] on button at bounding box center [472, 386] width 25 height 25
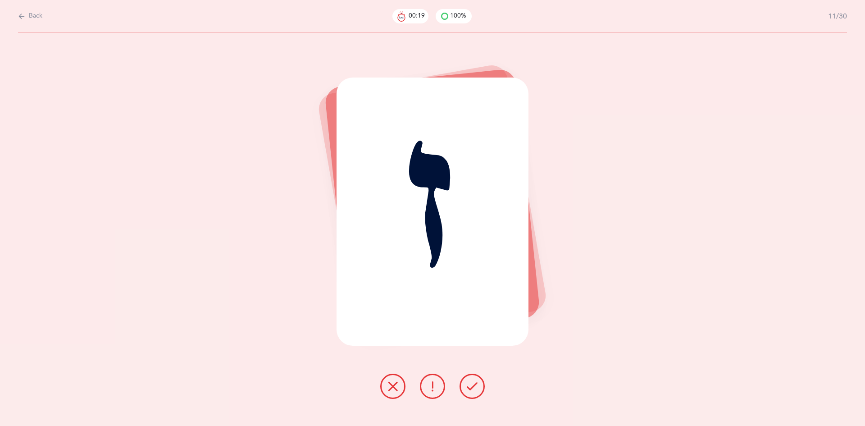
click at [470, 392] on button at bounding box center [472, 386] width 25 height 25
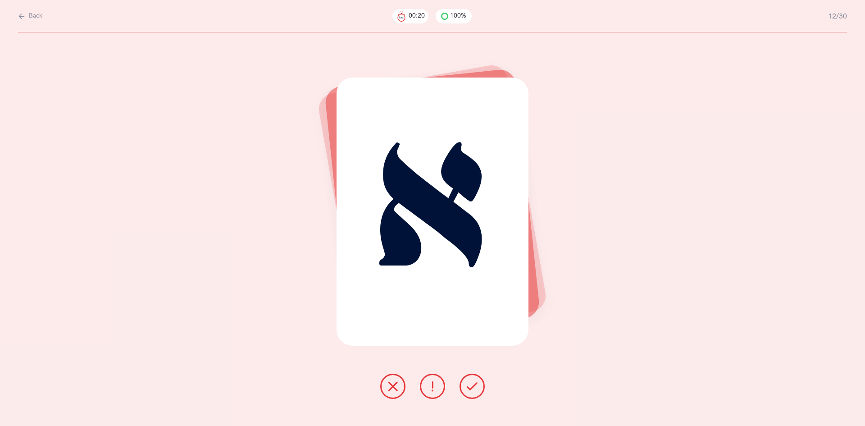
click at [470, 390] on icon at bounding box center [472, 386] width 11 height 11
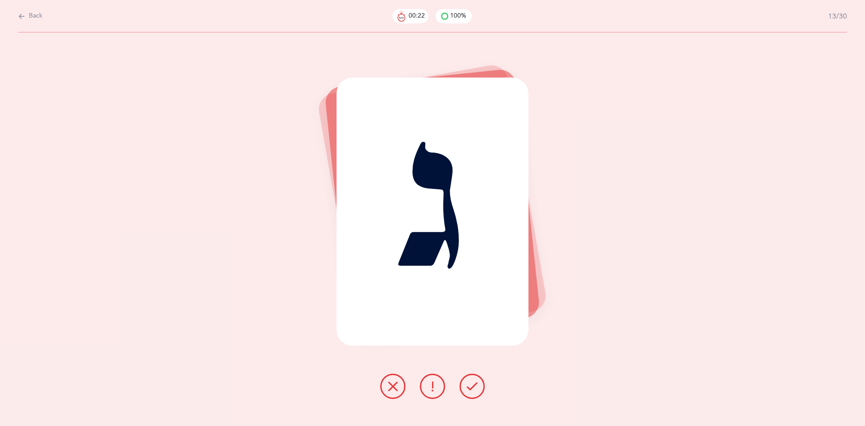
click at [470, 390] on icon at bounding box center [472, 386] width 11 height 11
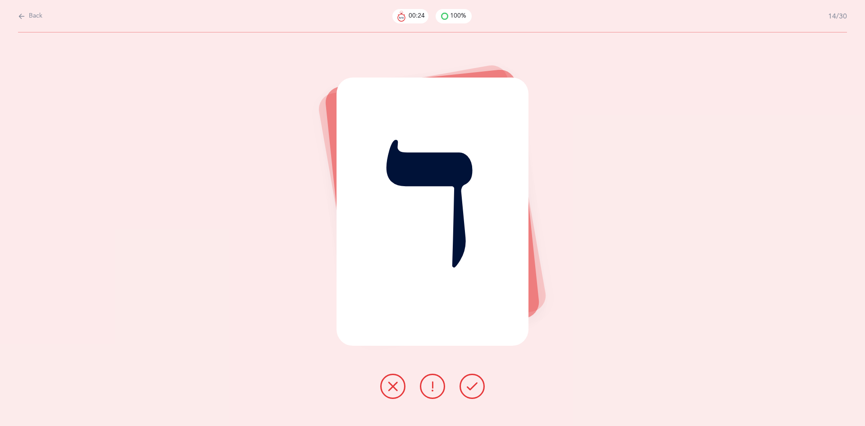
click at [472, 392] on button at bounding box center [472, 386] width 25 height 25
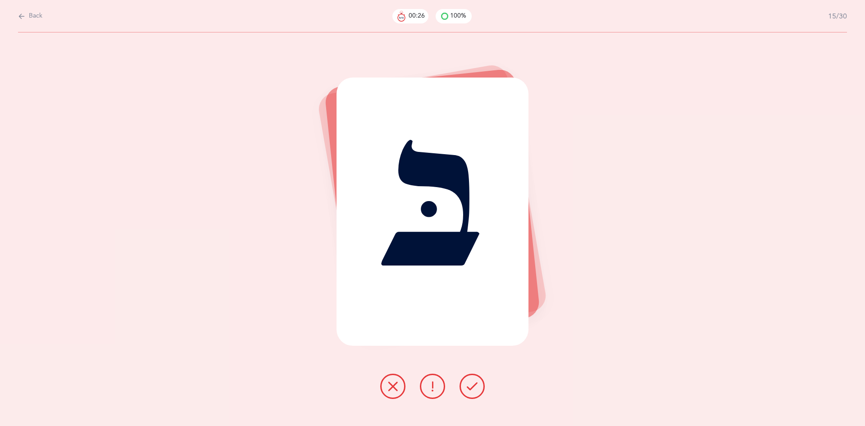
click at [472, 390] on icon at bounding box center [472, 386] width 11 height 11
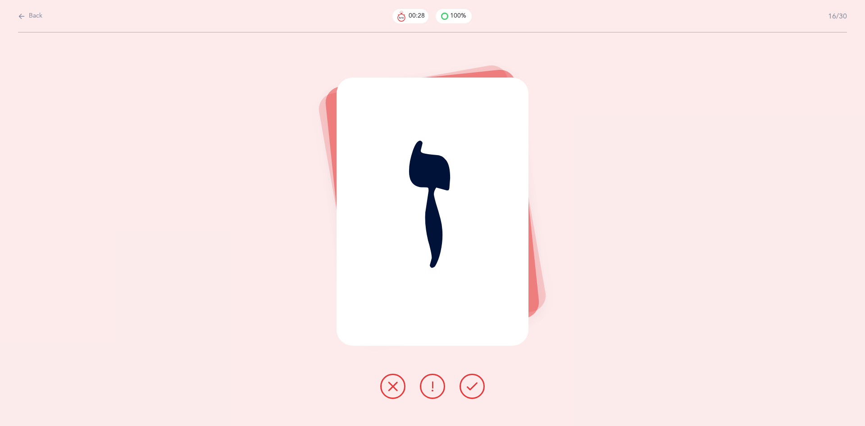
click at [474, 394] on button at bounding box center [472, 386] width 25 height 25
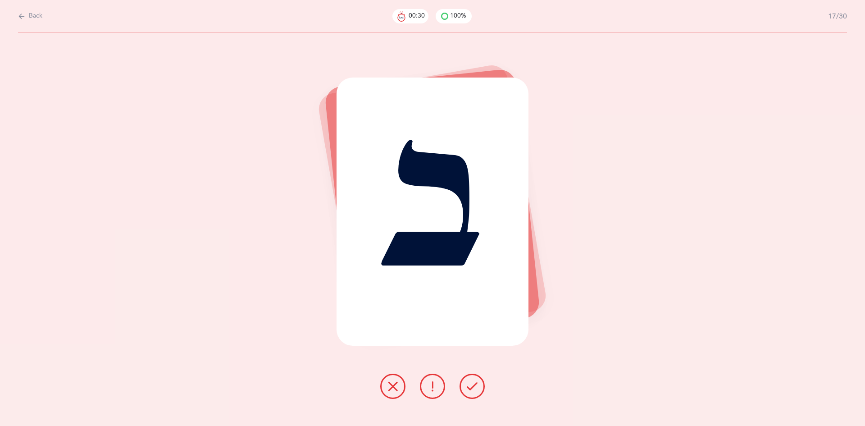
click at [477, 390] on icon at bounding box center [472, 386] width 11 height 11
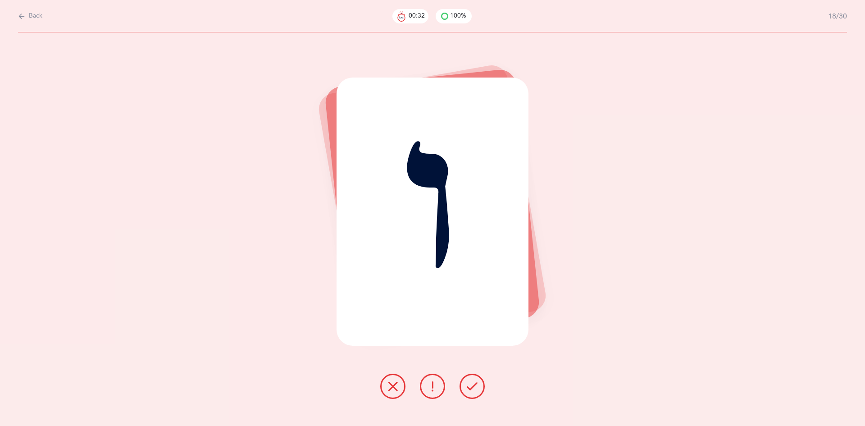
click at [474, 389] on icon at bounding box center [472, 386] width 11 height 11
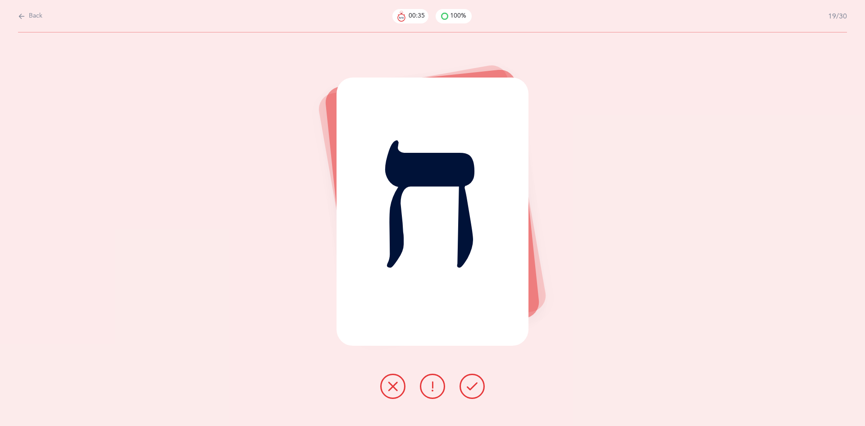
click at [477, 393] on button at bounding box center [472, 386] width 25 height 25
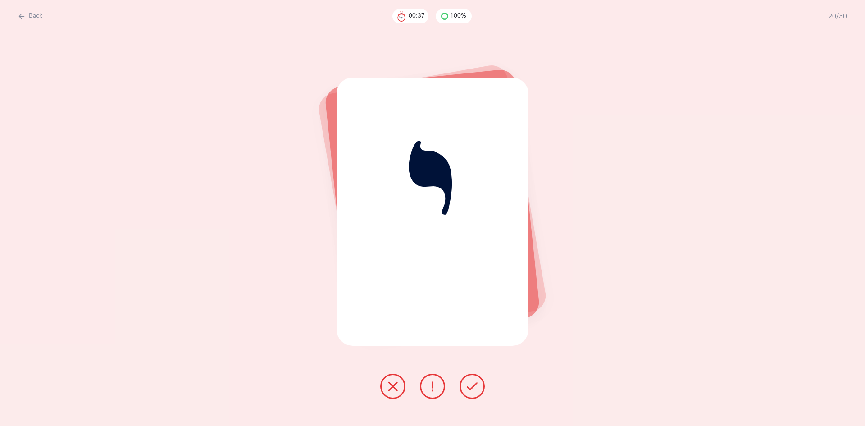
click at [477, 390] on icon at bounding box center [472, 386] width 11 height 11
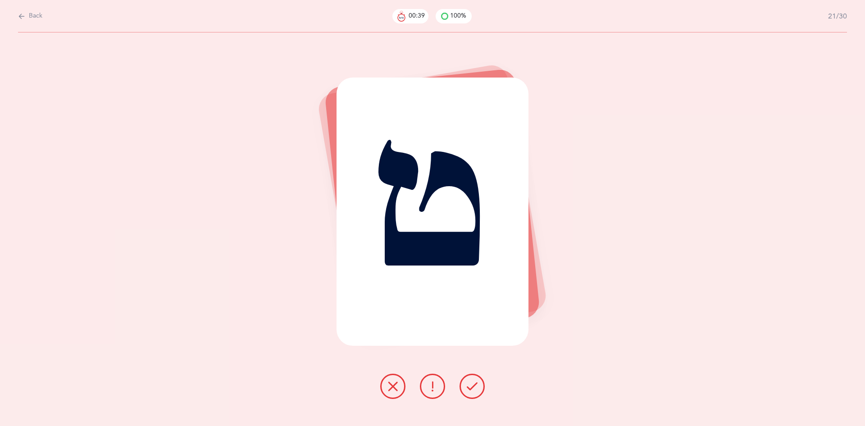
click at [480, 395] on button at bounding box center [472, 386] width 25 height 25
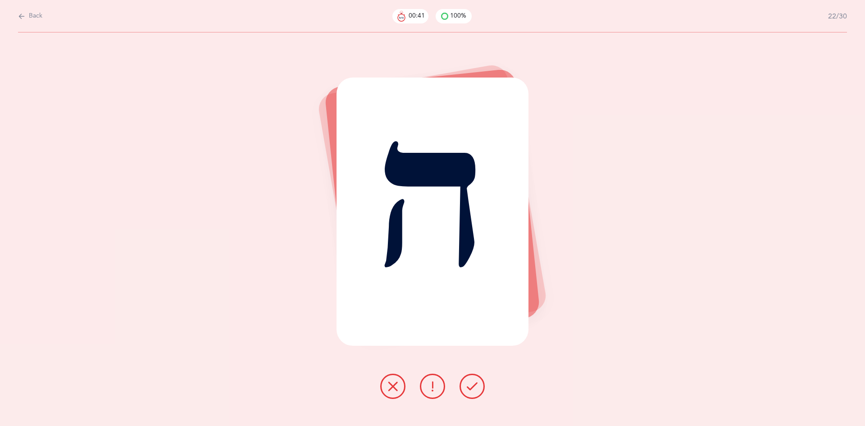
click at [477, 394] on button at bounding box center [472, 386] width 25 height 25
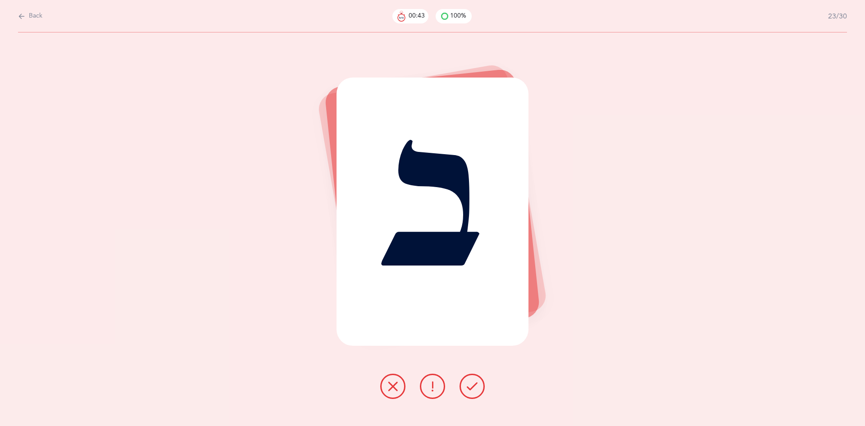
click at [480, 395] on button at bounding box center [472, 386] width 25 height 25
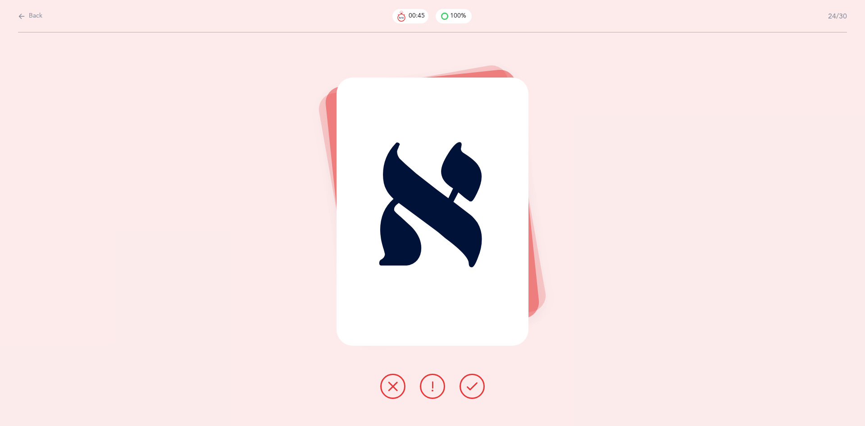
click at [475, 391] on icon at bounding box center [472, 386] width 11 height 11
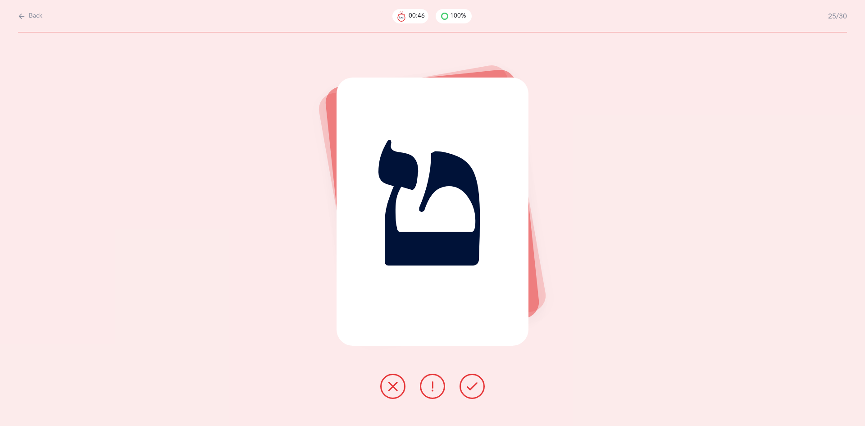
click at [476, 393] on button at bounding box center [472, 386] width 25 height 25
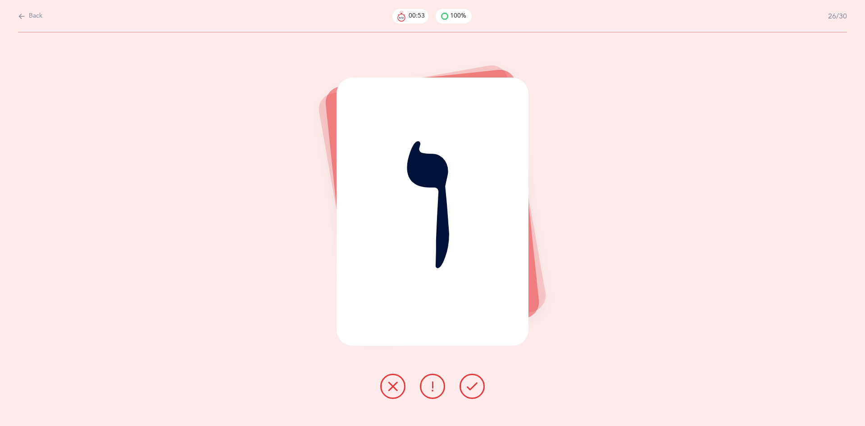
click at [478, 379] on button at bounding box center [472, 386] width 25 height 25
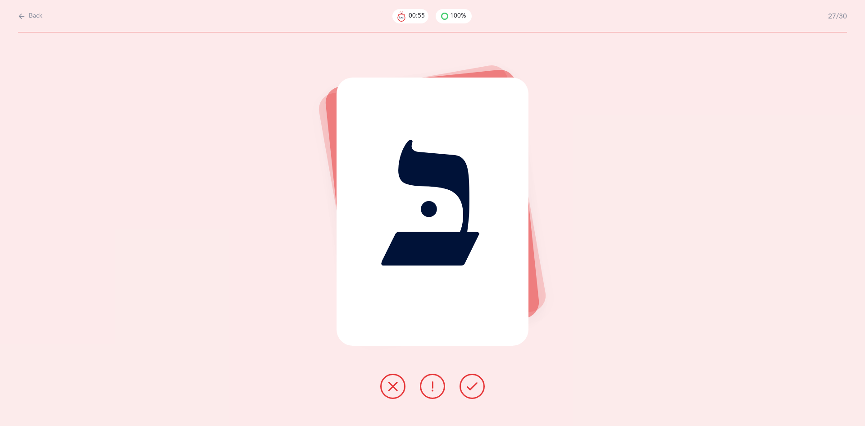
click at [471, 385] on icon at bounding box center [472, 386] width 11 height 11
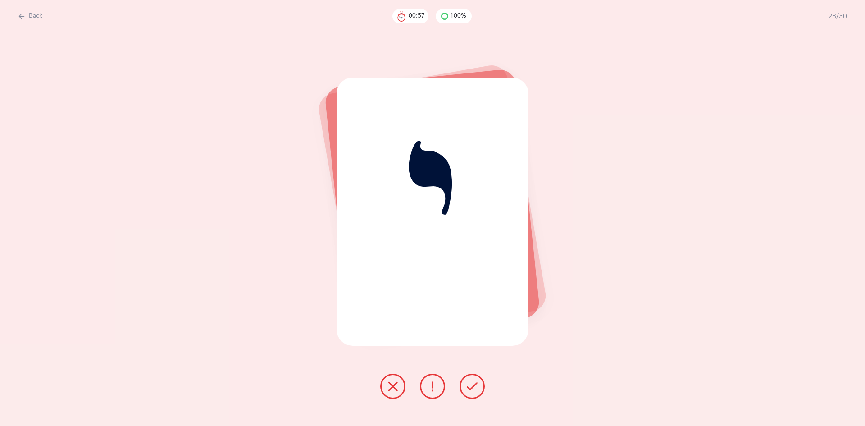
click at [473, 387] on icon at bounding box center [472, 386] width 11 height 11
click at [471, 386] on icon at bounding box center [472, 386] width 11 height 11
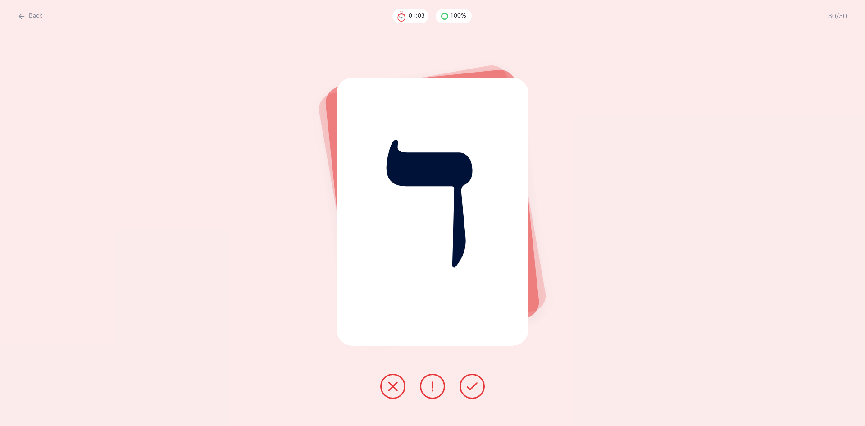
click at [463, 387] on button at bounding box center [472, 386] width 25 height 25
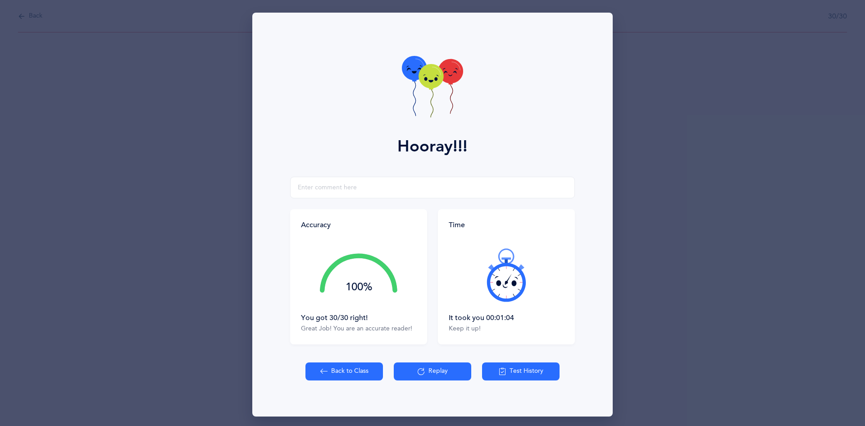
click at [331, 367] on button "Back to Class" at bounding box center [345, 371] width 78 height 18
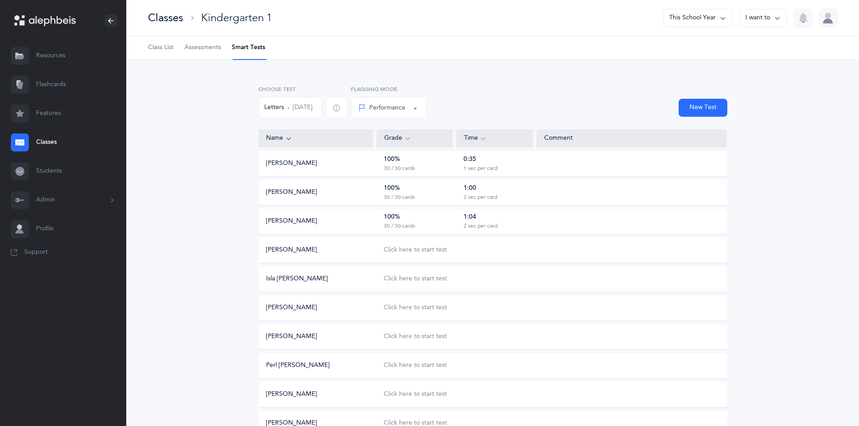
drag, startPoint x: 0, startPoint y: 0, endPoint x: 865, endPoint y: 406, distance: 955.4
click at [859, 388] on html "[PERSON_NAME] Resources Resources Flashcards Flashcards Features Features Class…" at bounding box center [429, 353] width 859 height 706
click at [144, 287] on div "Choose Test Letters [DATE] Performance Percentile Performance Flagging Mode New…" at bounding box center [492, 383] width 732 height 646
click at [49, 50] on link "Resources" at bounding box center [63, 55] width 126 height 29
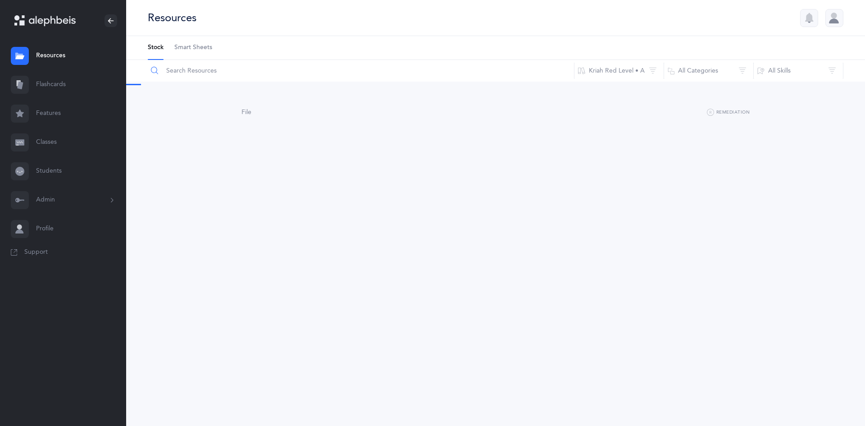
click at [210, 72] on input "text" at bounding box center [360, 71] width 427 height 22
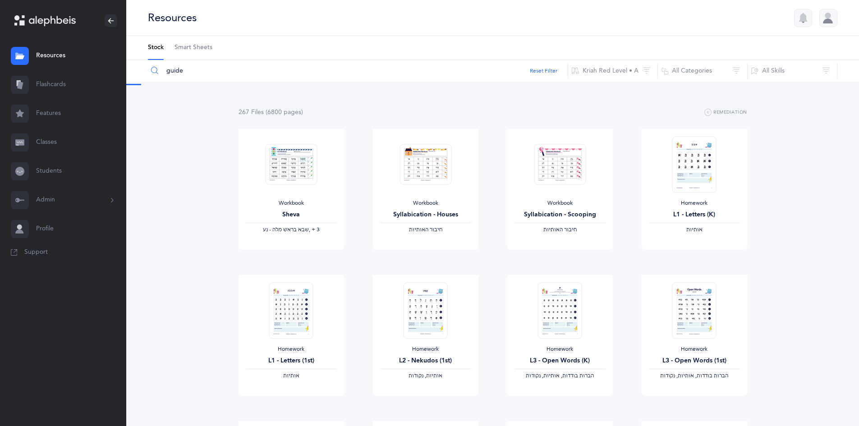
type input "guide"
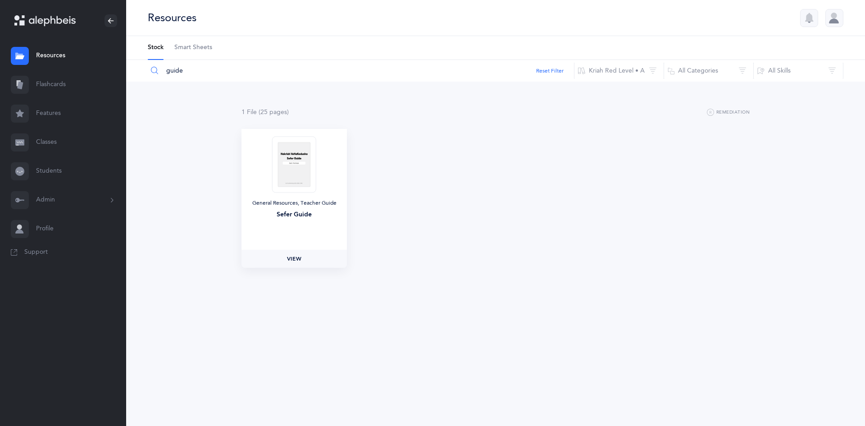
click at [297, 259] on span "View" at bounding box center [294, 259] width 14 height 8
click at [609, 79] on button "Kriah Red Level • A" at bounding box center [619, 71] width 90 height 22
click at [626, 143] on span "Kriah Pink Level" at bounding box center [612, 143] width 45 height 7
click at [300, 264] on link "View" at bounding box center [294, 259] width 105 height 18
